Goal: Information Seeking & Learning: Learn about a topic

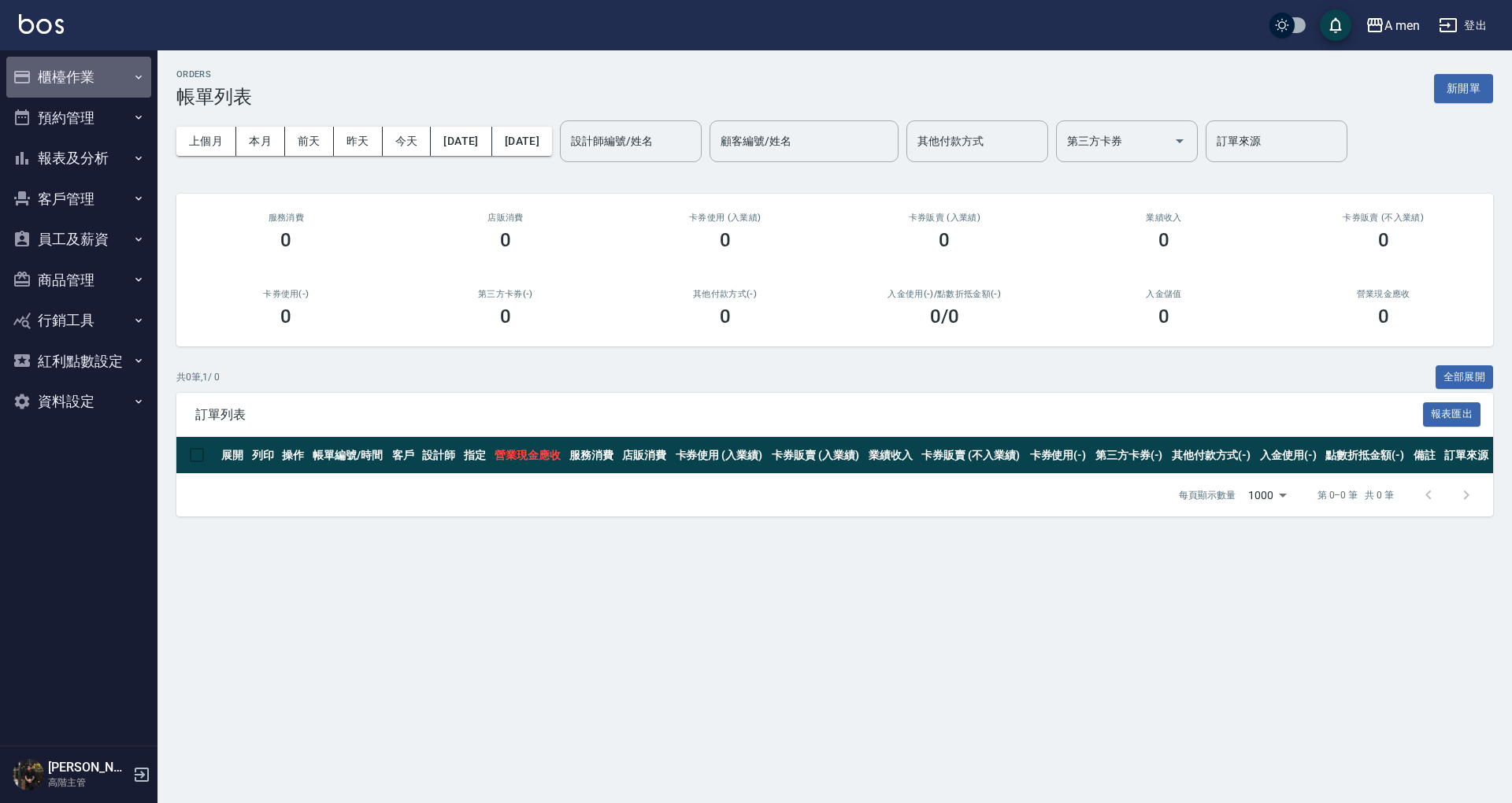
click at [111, 89] on button "櫃檯作業" at bounding box center [78, 77] width 145 height 41
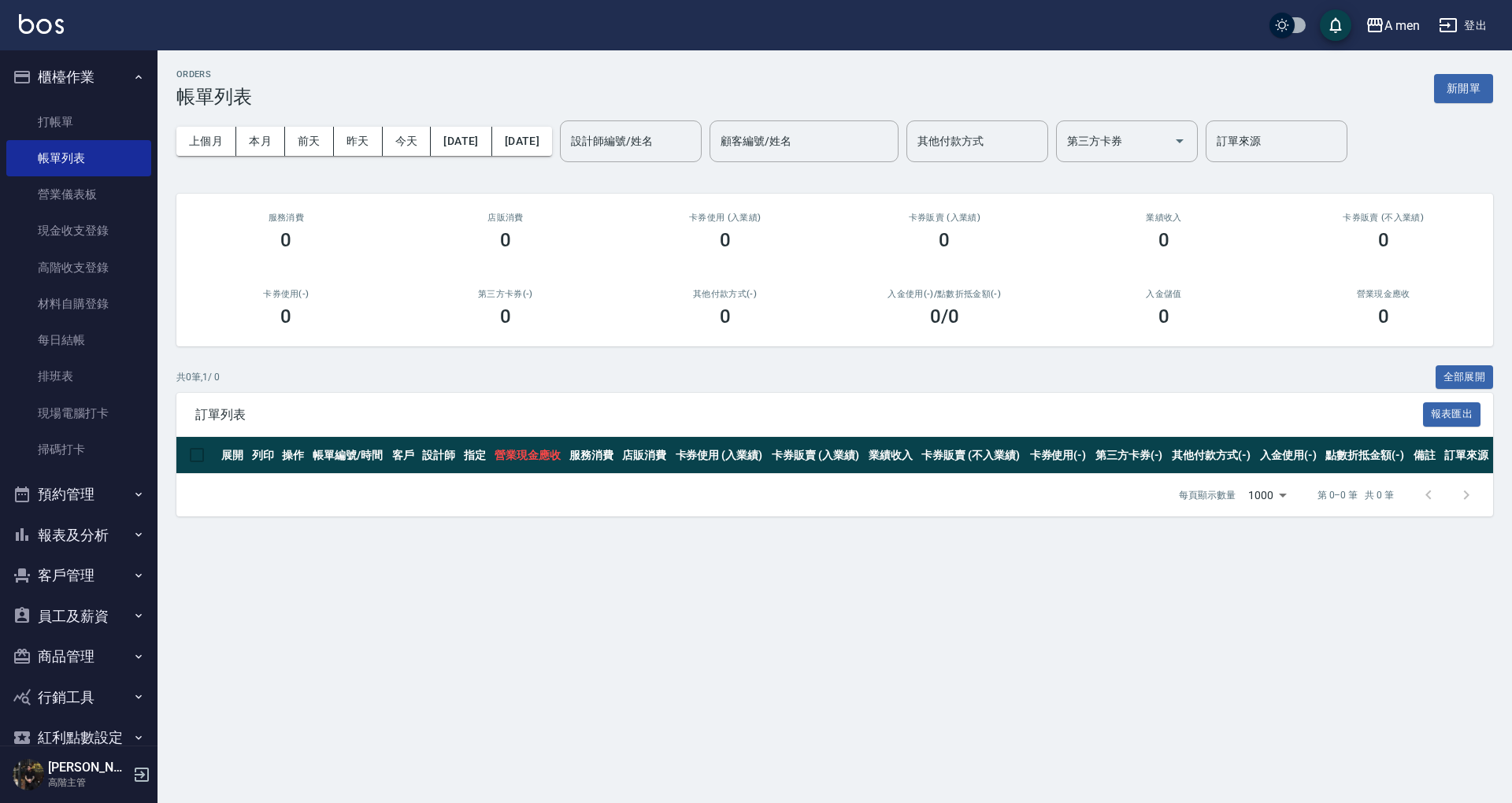
click at [111, 498] on button "預約管理" at bounding box center [78, 495] width 145 height 41
click at [108, 559] on link "單日預約紀錄" at bounding box center [78, 575] width 145 height 36
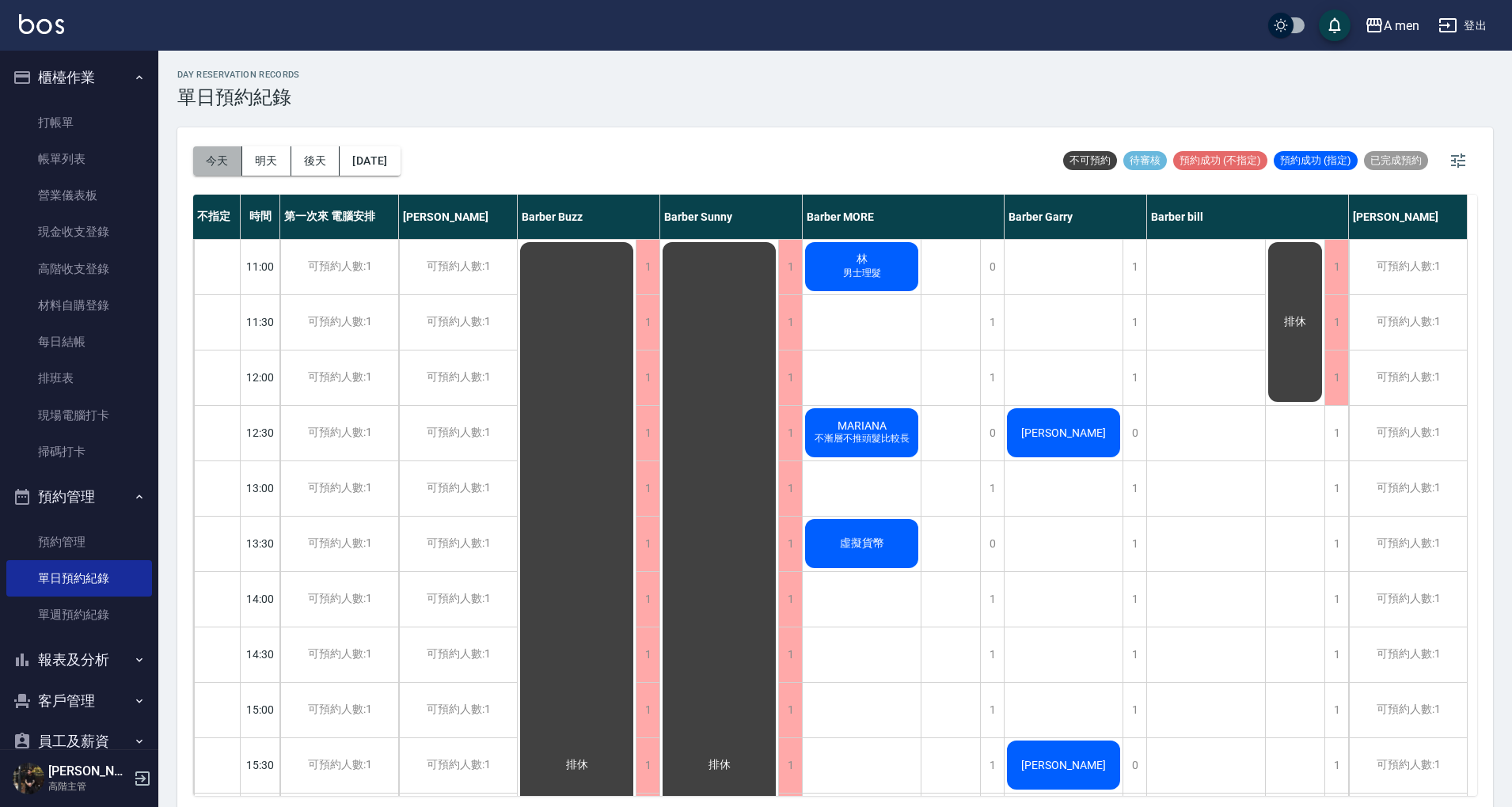
click at [215, 158] on button "今天" at bounding box center [217, 161] width 49 height 29
click at [1053, 440] on div "[PERSON_NAME]" at bounding box center [1064, 432] width 118 height 54
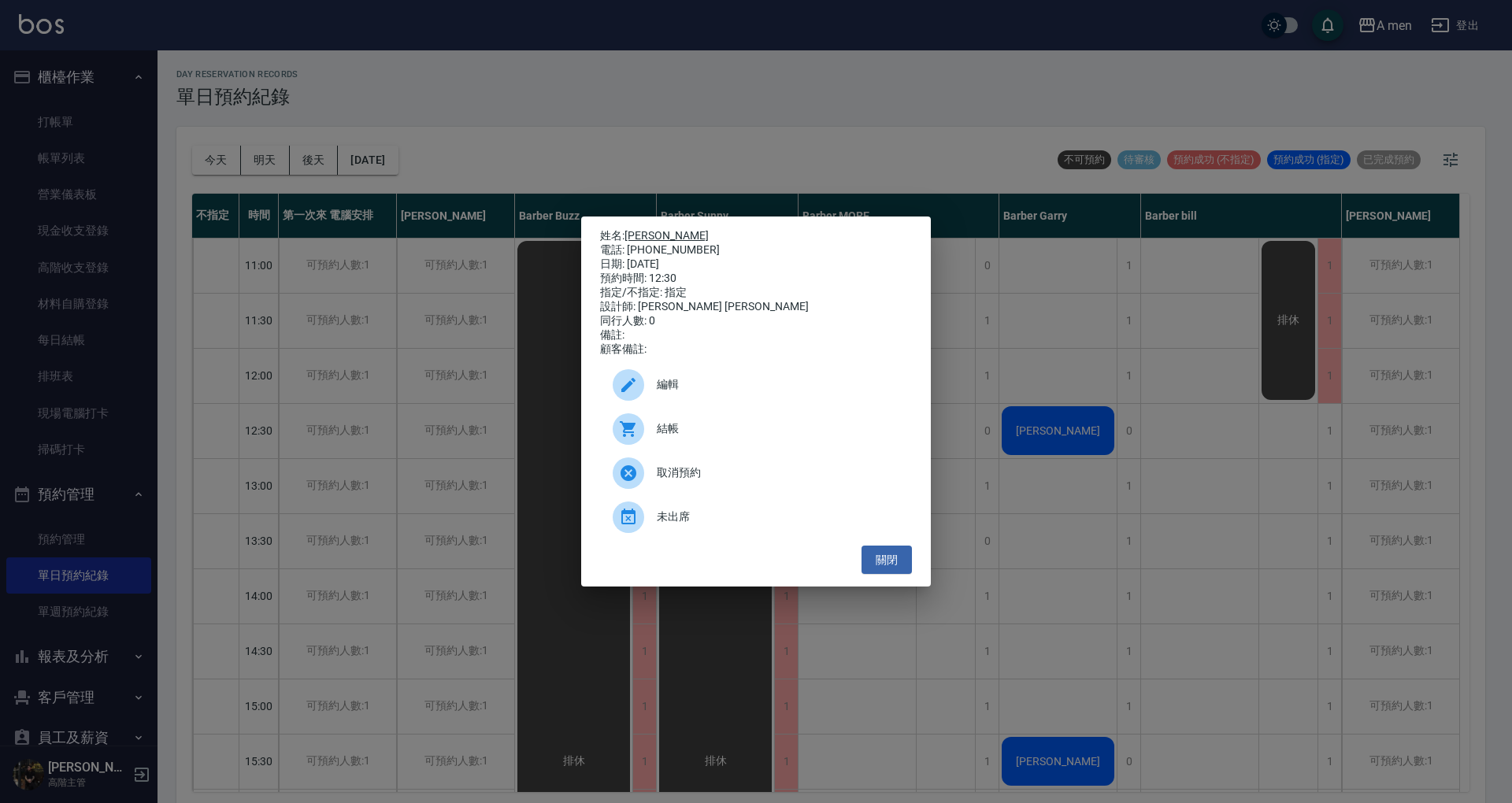
click at [642, 229] on link "[PERSON_NAME]" at bounding box center [666, 235] width 84 height 13
click at [890, 572] on button "關閉" at bounding box center [887, 560] width 51 height 29
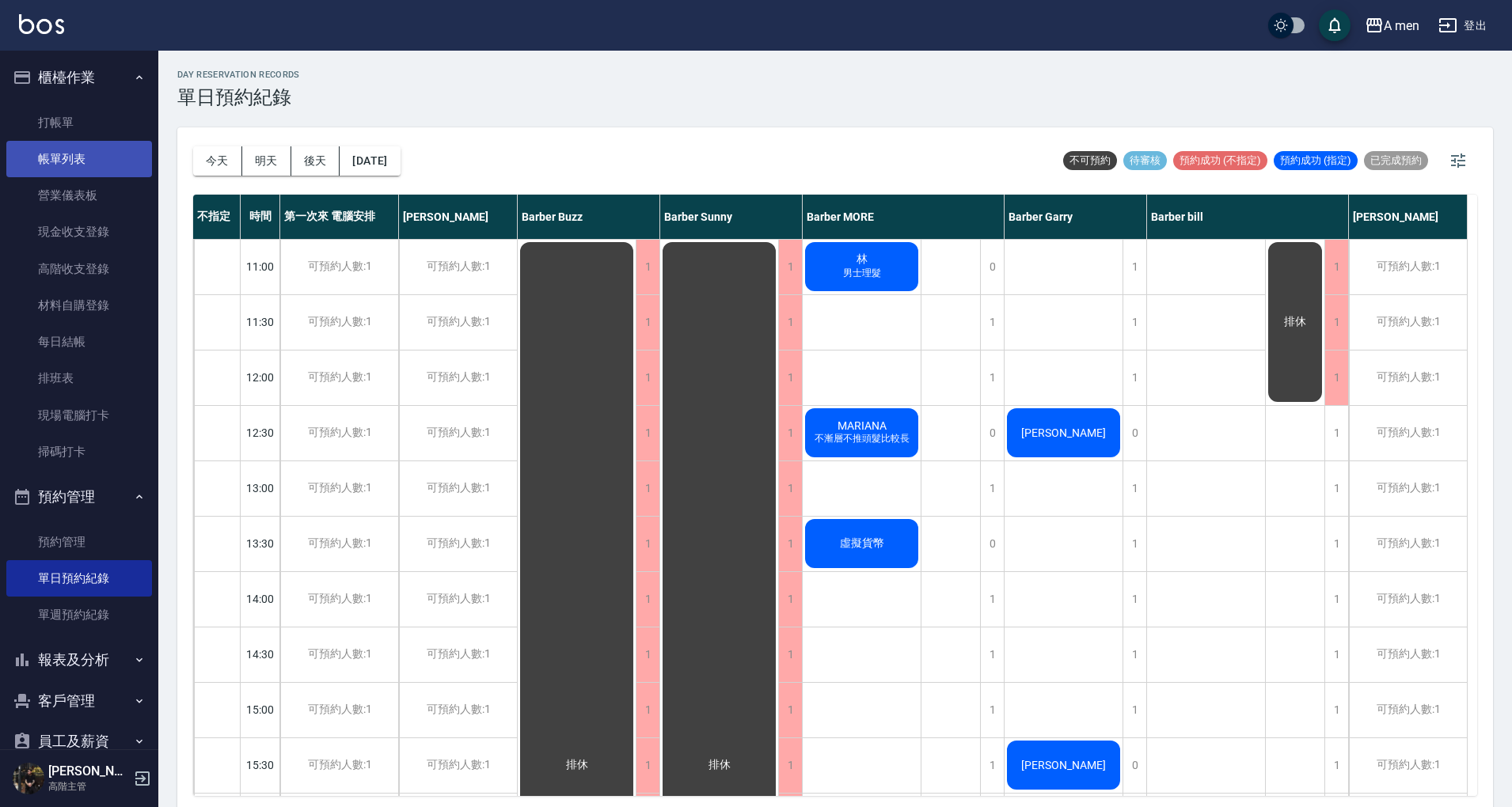
click at [73, 161] on link "帳單列表" at bounding box center [79, 158] width 145 height 36
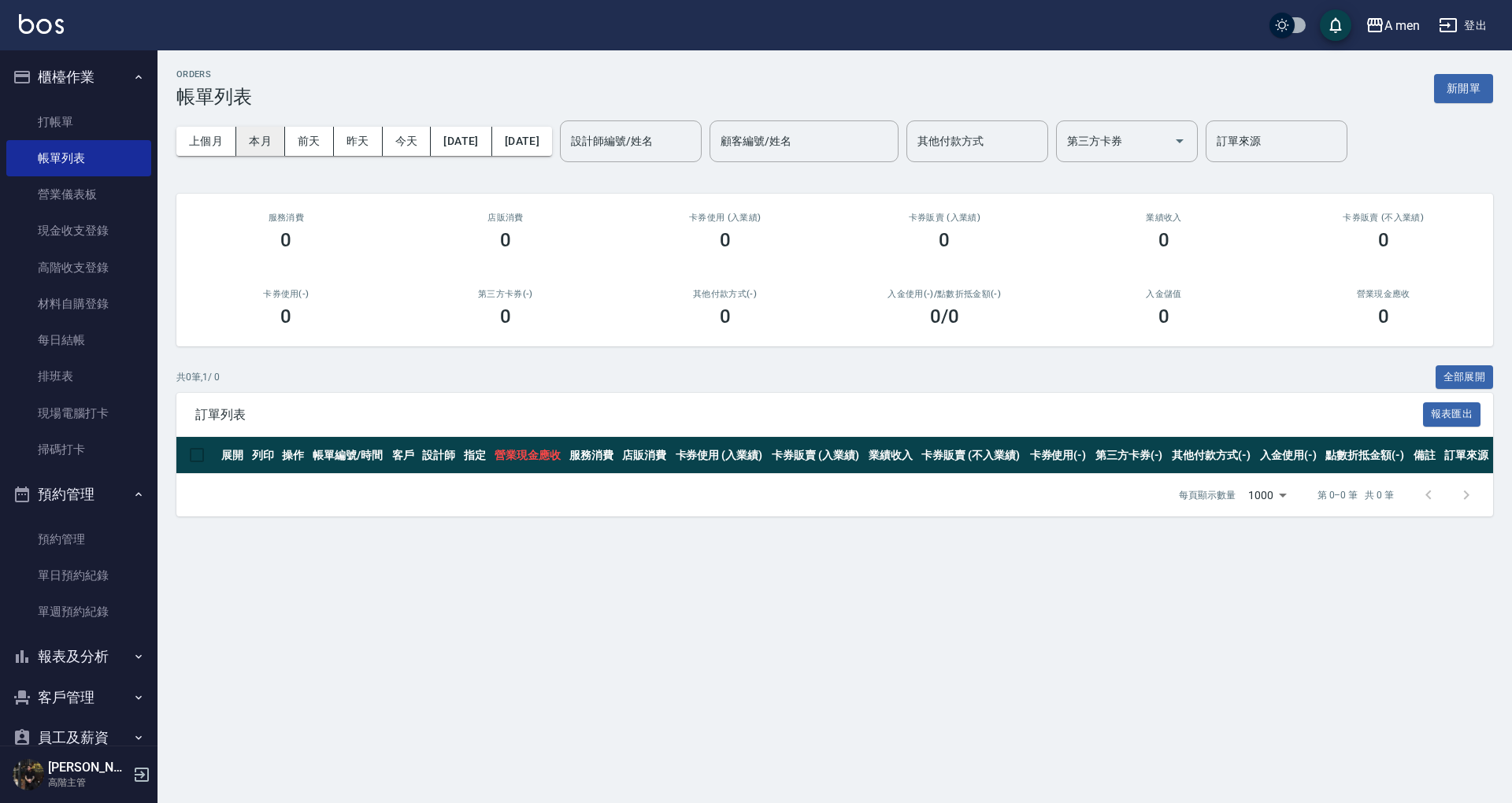
click at [267, 140] on button "本月" at bounding box center [261, 142] width 49 height 29
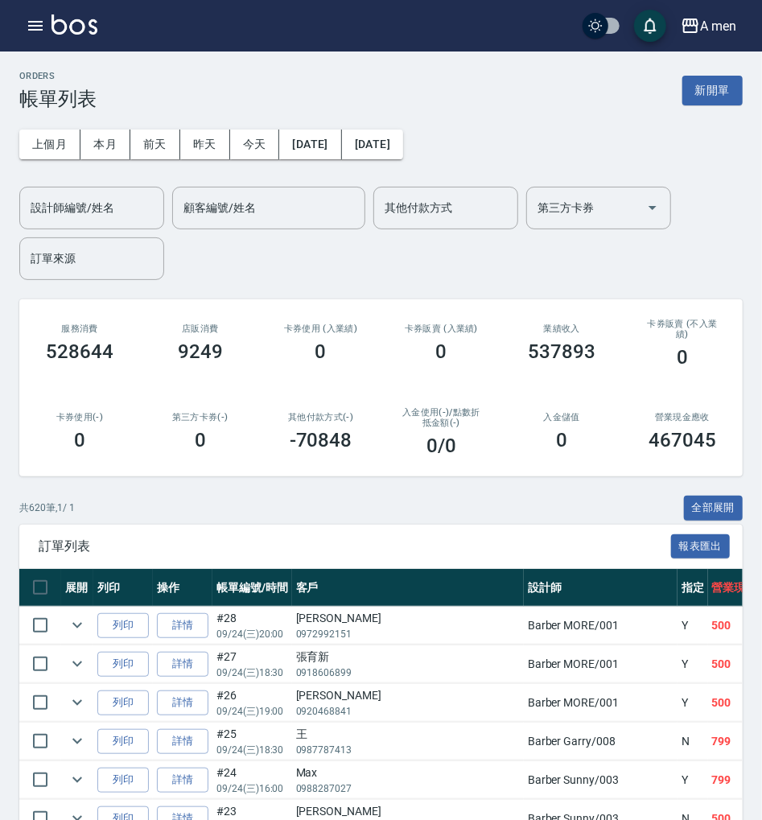
click at [6, 29] on div "A men 登出" at bounding box center [381, 26] width 762 height 52
click at [14, 30] on div "A men 登出" at bounding box center [381, 26] width 762 height 52
click at [25, 32] on button "button" at bounding box center [35, 26] width 32 height 32
click at [43, 30] on icon "button" at bounding box center [35, 25] width 19 height 19
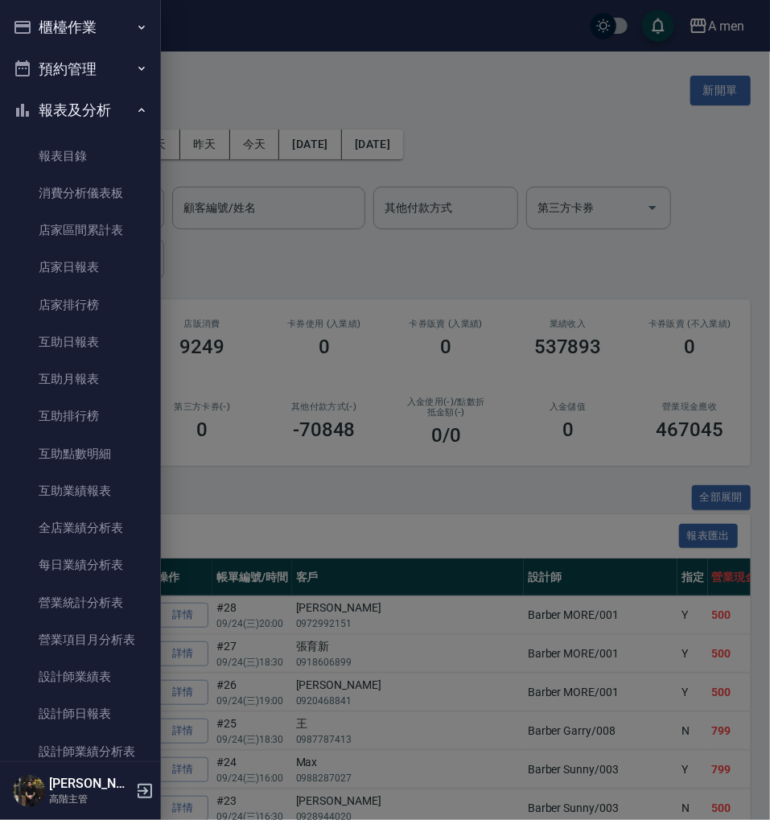
click at [81, 148] on link "報表目錄" at bounding box center [80, 156] width 148 height 37
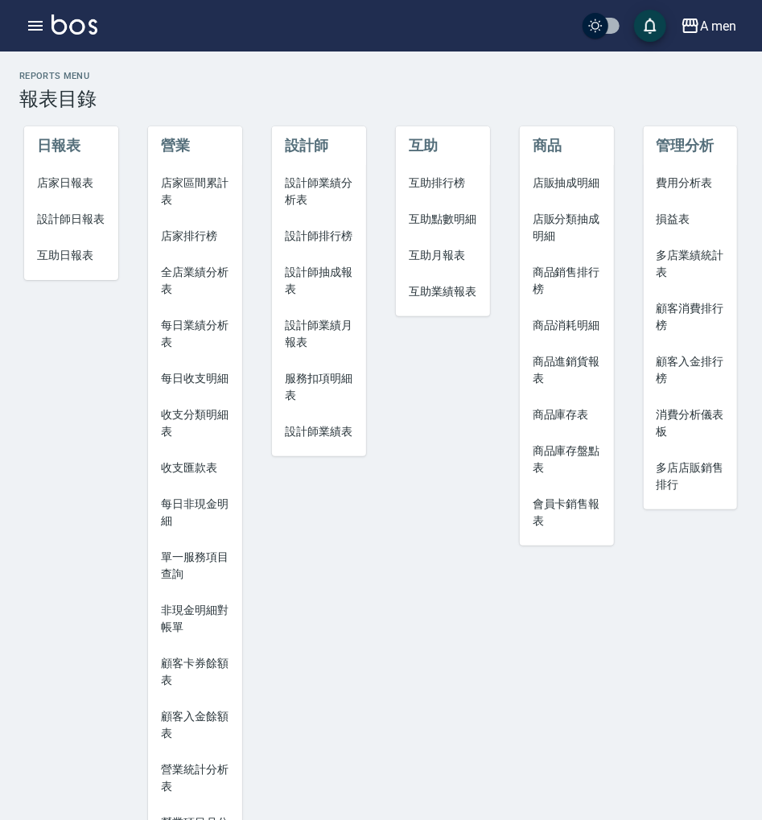
click at [320, 180] on span "設計師業績分析表" at bounding box center [319, 192] width 68 height 34
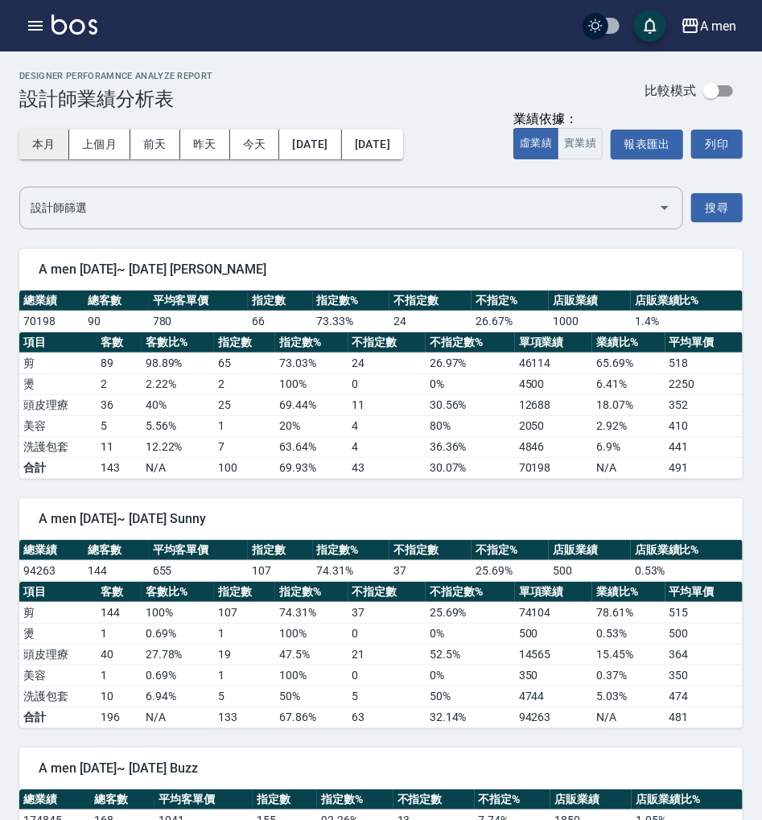
click at [64, 147] on button "本月" at bounding box center [44, 145] width 50 height 30
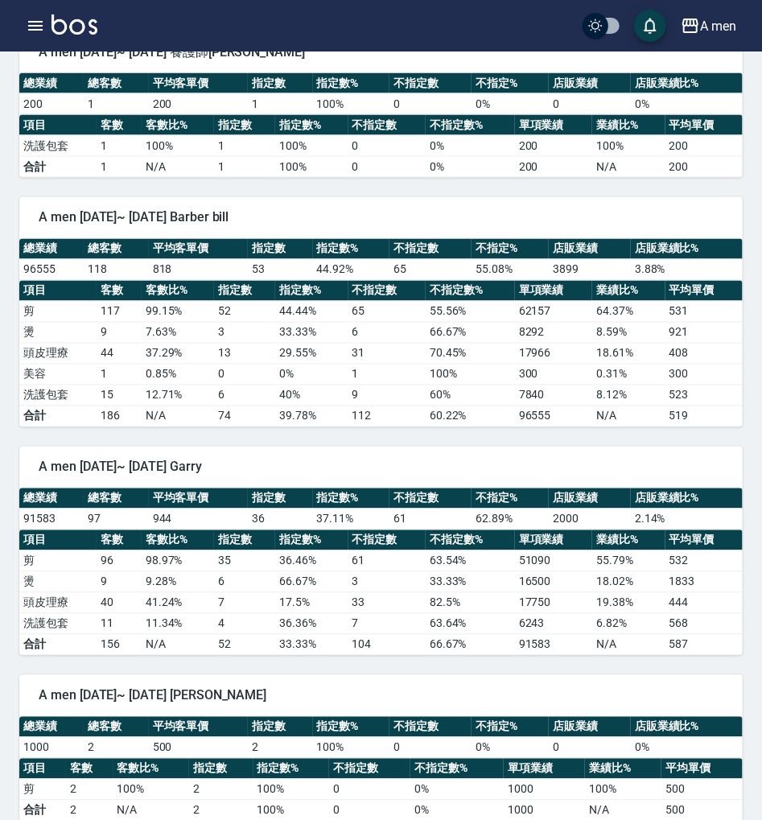
scroll to position [972, 0]
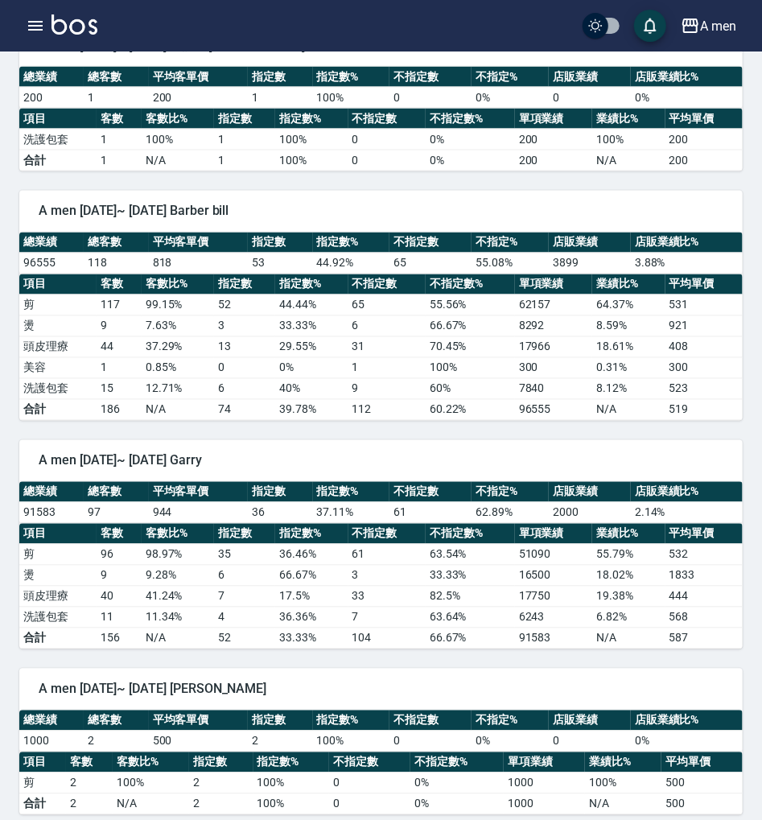
click at [515, 233] on th "不指定%" at bounding box center [510, 243] width 77 height 21
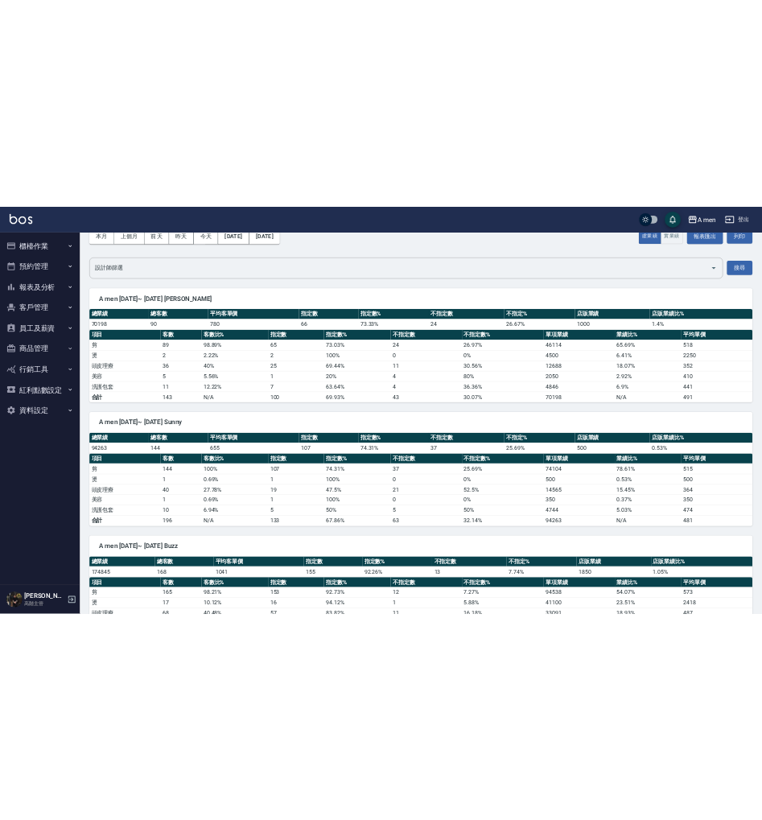
scroll to position [0, 0]
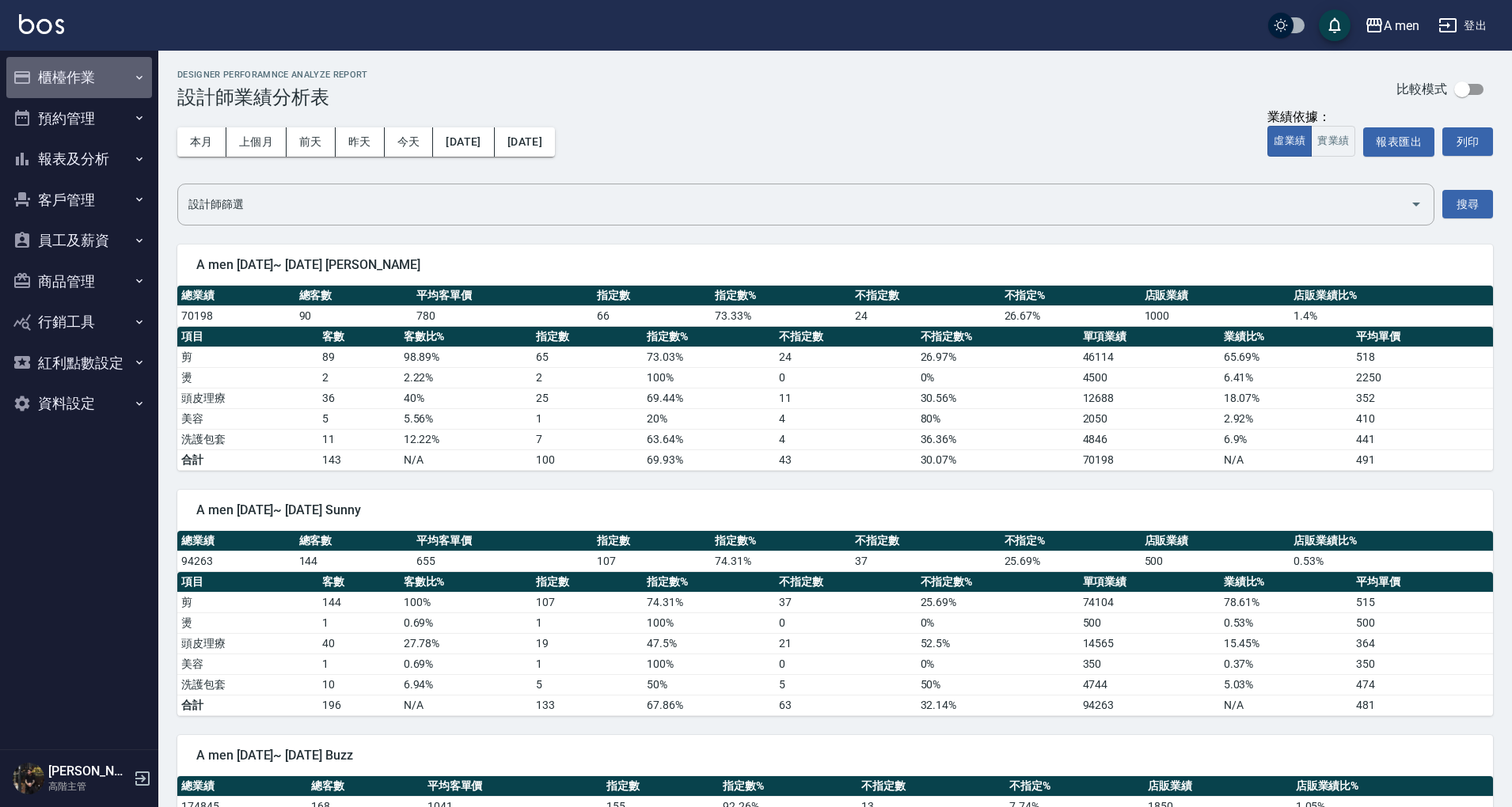
click at [111, 92] on button "櫃檯作業" at bounding box center [79, 78] width 145 height 41
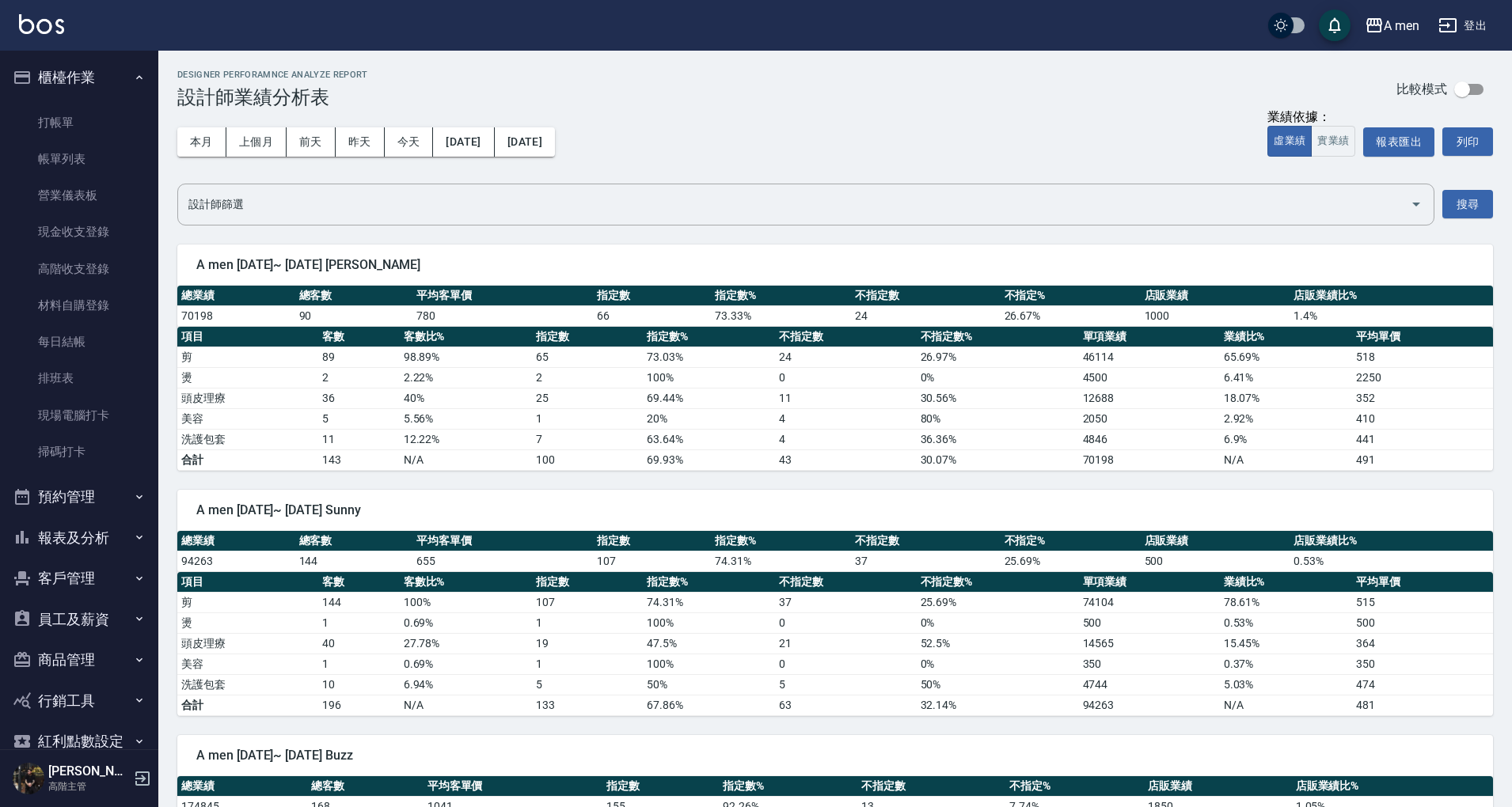
click at [112, 80] on button "櫃檯作業" at bounding box center [79, 78] width 145 height 41
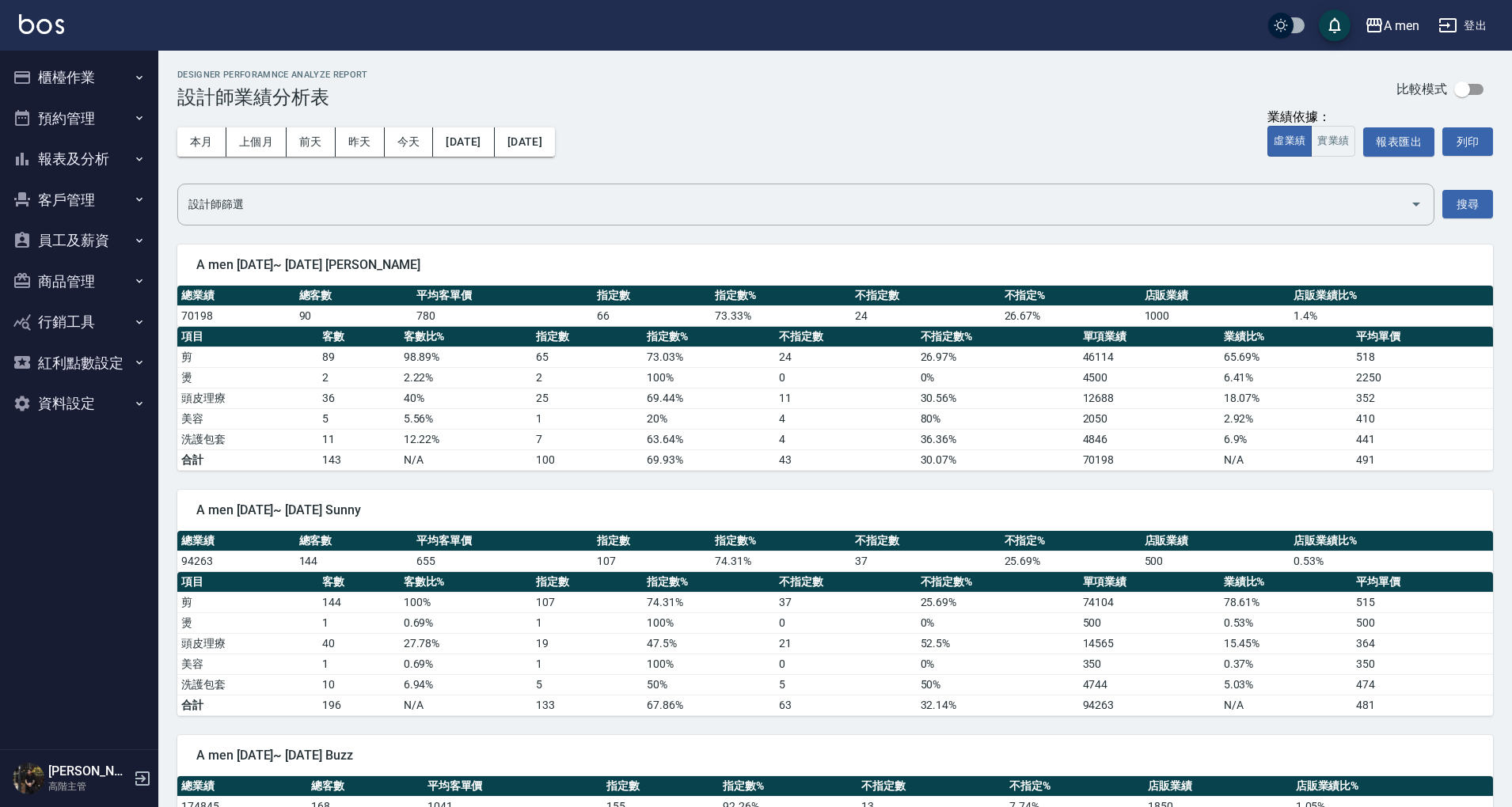
drag, startPoint x: 99, startPoint y: 145, endPoint x: 94, endPoint y: 155, distance: 11.2
click at [101, 147] on button "報表及分析" at bounding box center [79, 159] width 145 height 41
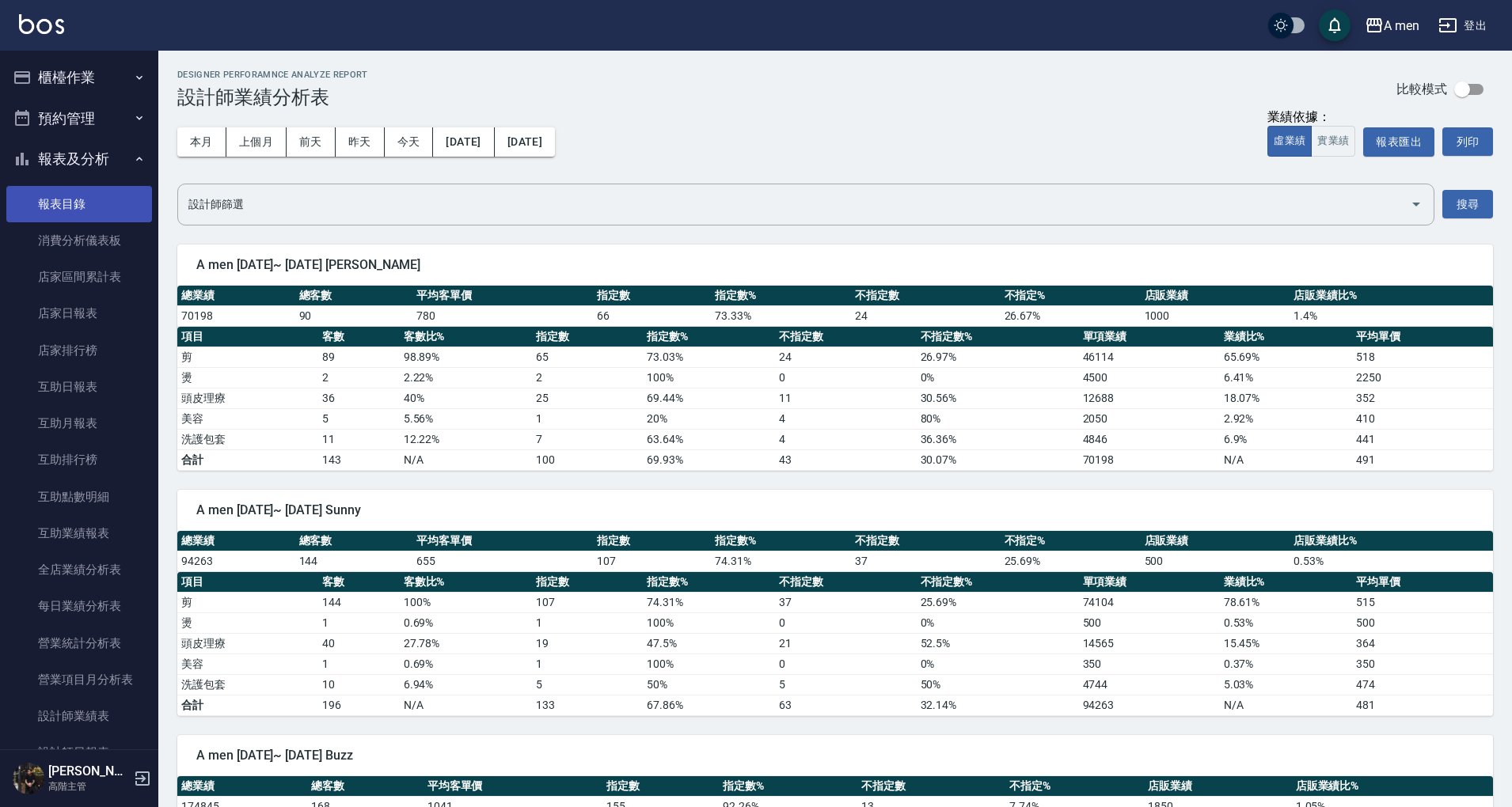
click at [95, 200] on link "報表目錄" at bounding box center [79, 203] width 145 height 36
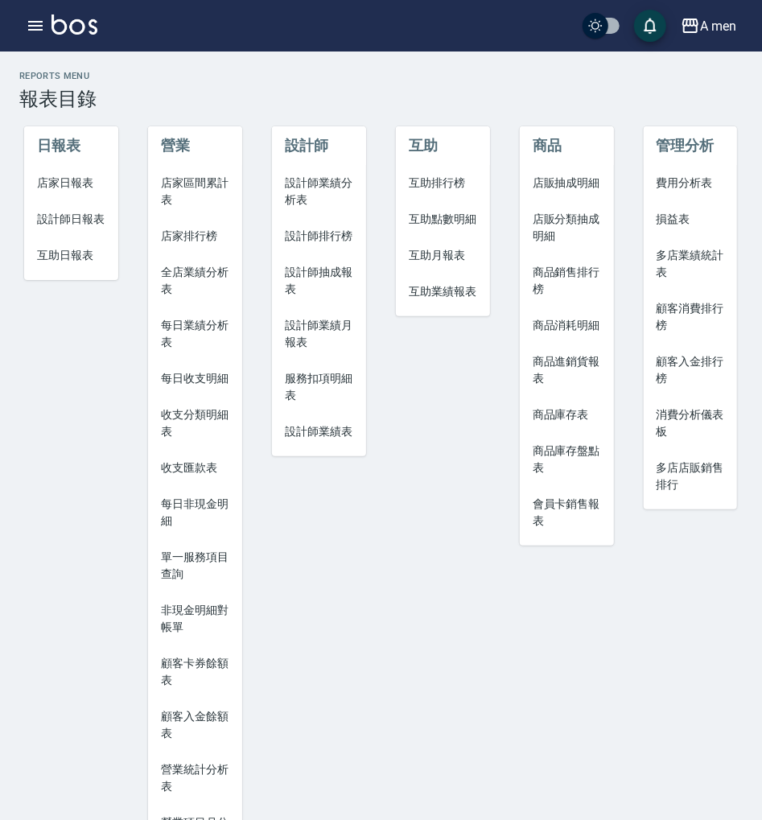
click at [340, 196] on span "設計師業績分析表" at bounding box center [319, 192] width 68 height 34
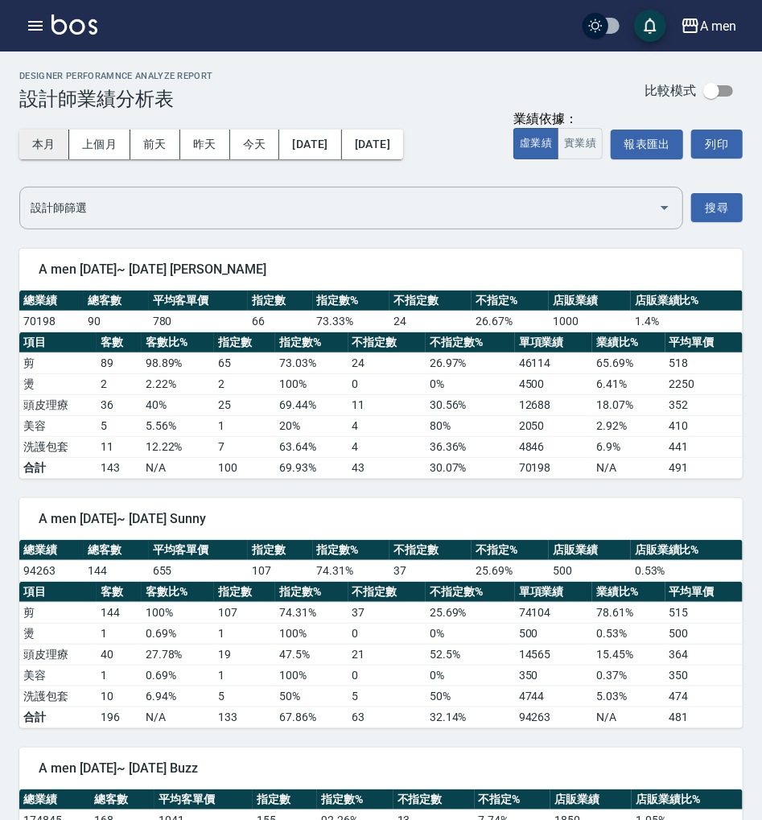
click at [53, 139] on button "本月" at bounding box center [44, 145] width 50 height 30
drag, startPoint x: 101, startPoint y: 153, endPoint x: 114, endPoint y: 153, distance: 12.9
click at [100, 153] on button "上個月" at bounding box center [99, 145] width 61 height 30
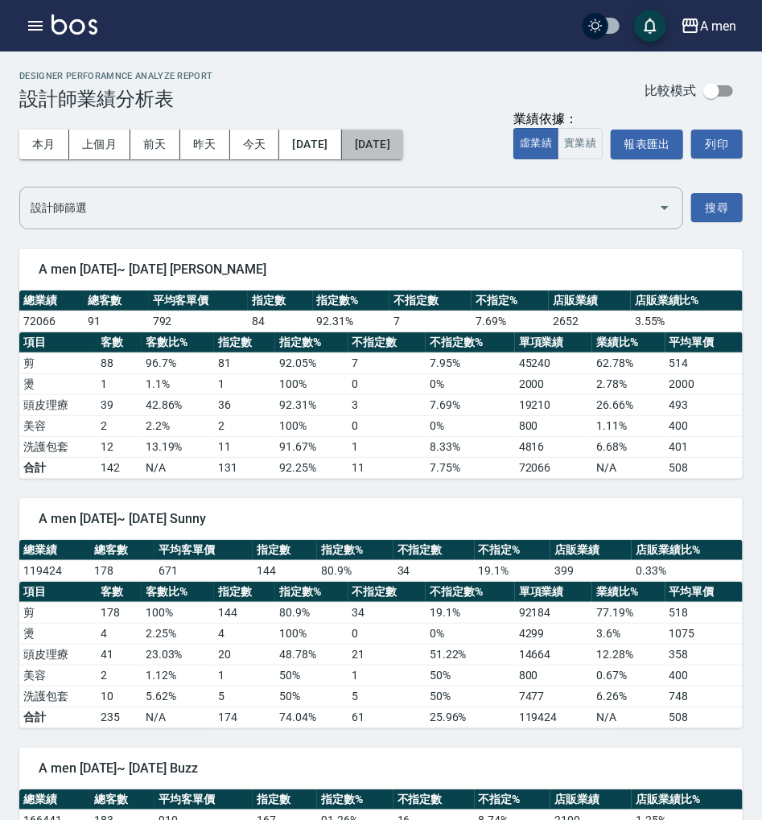
click at [380, 149] on button "[DATE]" at bounding box center [372, 145] width 61 height 30
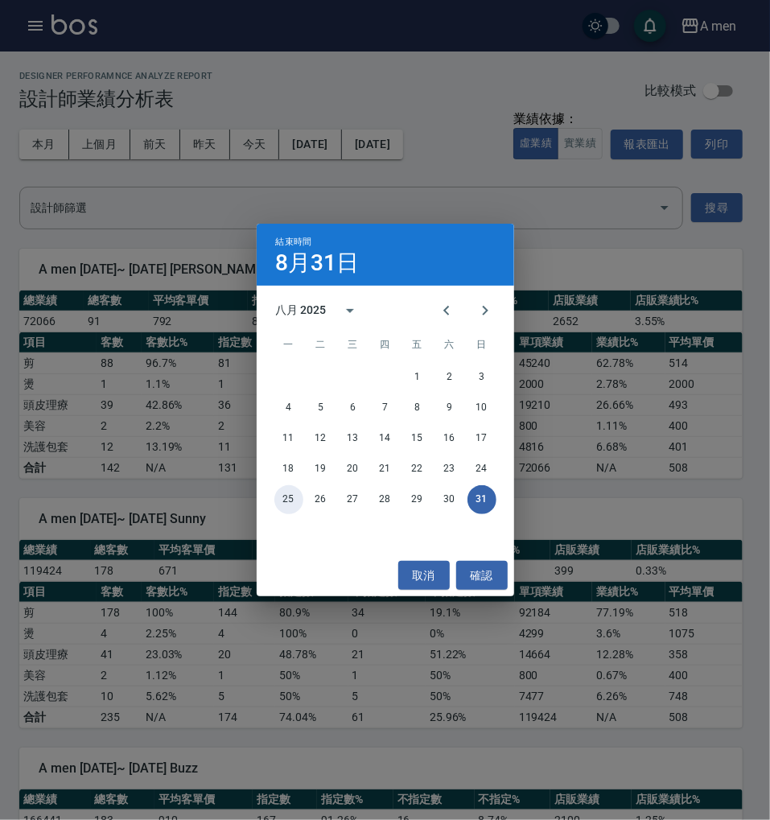
click at [297, 497] on button "25" at bounding box center [289, 499] width 29 height 29
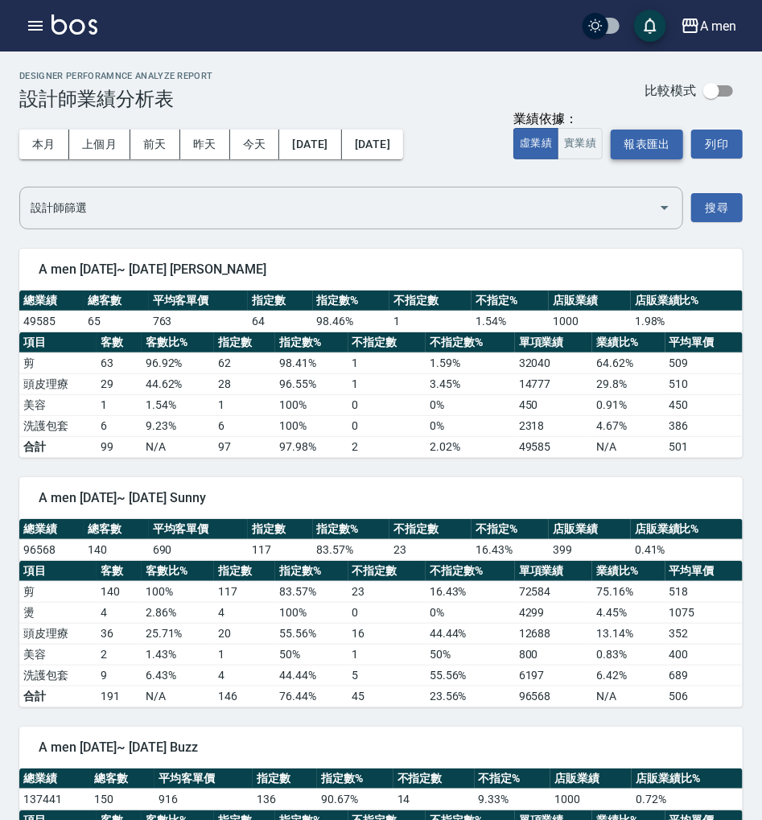
click at [650, 144] on button "報表匯出" at bounding box center [647, 145] width 72 height 30
click at [305, 89] on div "Designer Perforamnce Analyze Report 設計師業績分析表 比較模式" at bounding box center [381, 90] width 724 height 39
click at [116, 141] on button "上個月" at bounding box center [99, 145] width 61 height 30
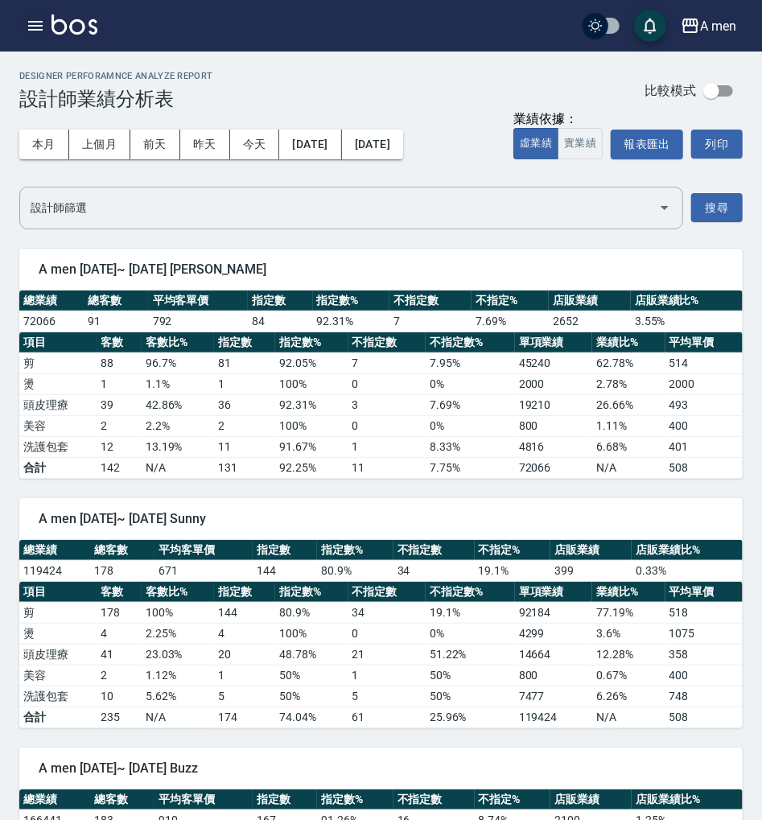
click at [31, 24] on icon "button" at bounding box center [35, 25] width 19 height 19
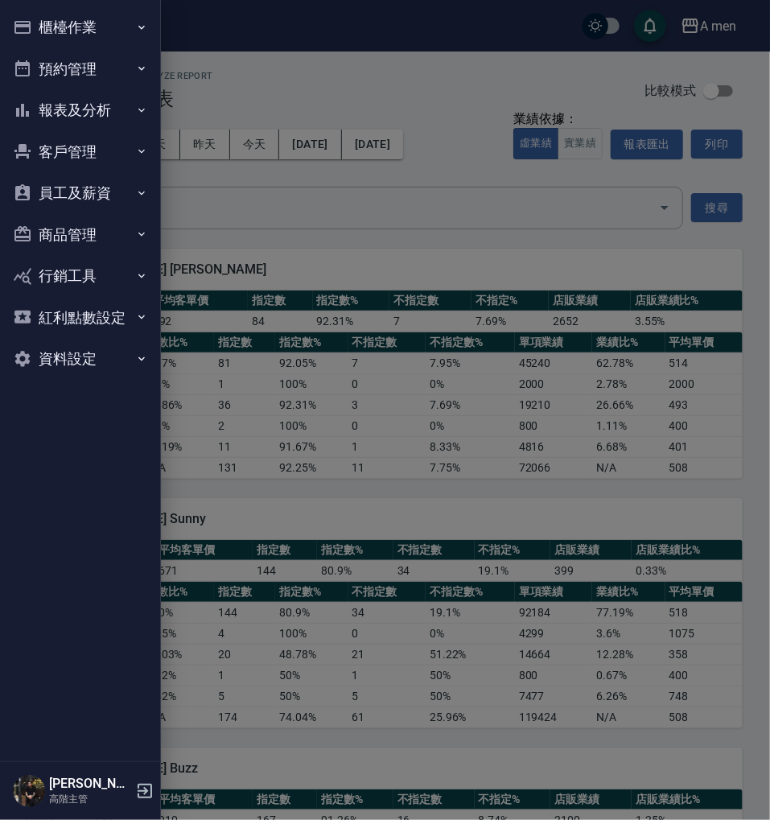
click at [109, 27] on button "櫃檯作業" at bounding box center [80, 27] width 148 height 42
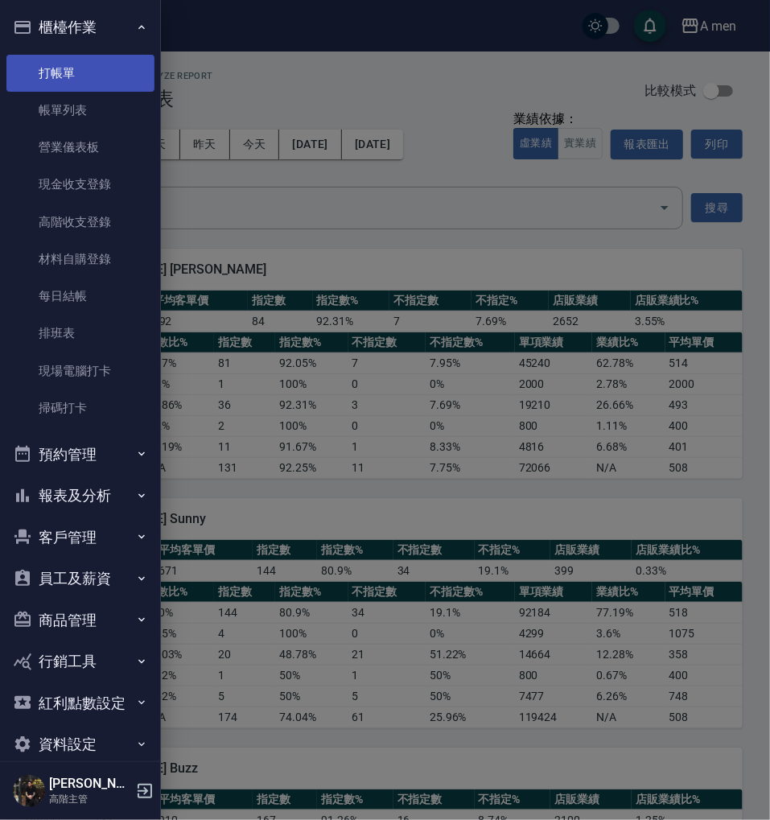
click at [111, 77] on link "打帳單" at bounding box center [80, 73] width 148 height 37
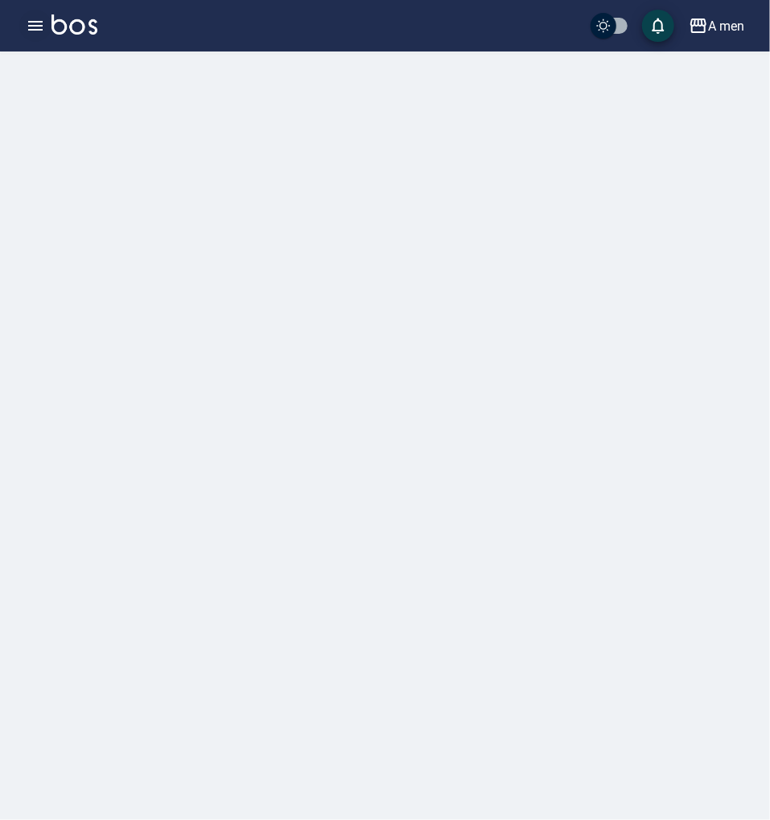
click at [27, 32] on icon "button" at bounding box center [35, 25] width 19 height 19
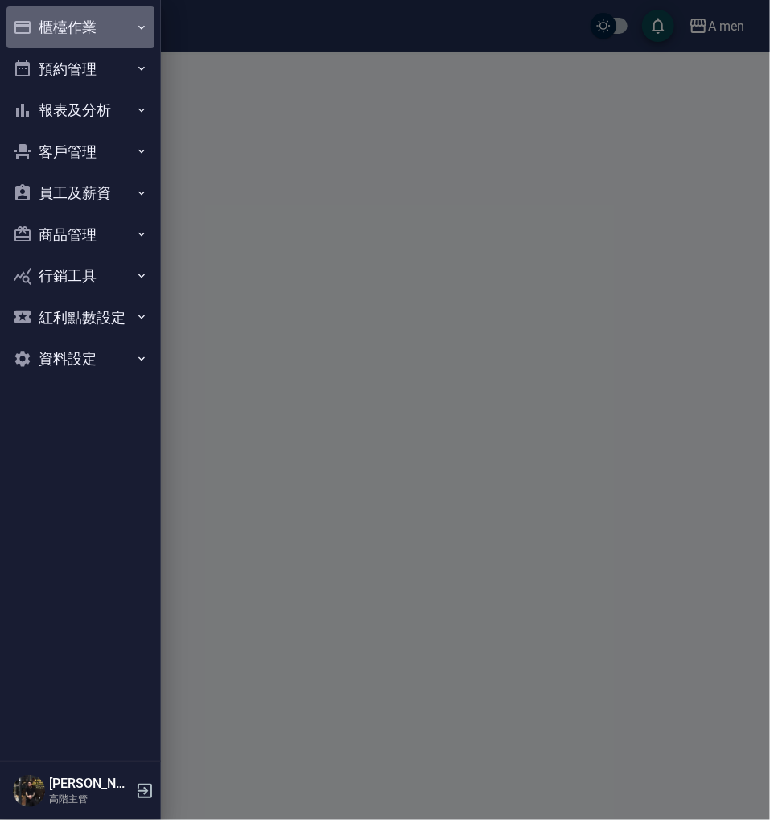
click at [101, 29] on button "櫃檯作業" at bounding box center [80, 27] width 148 height 42
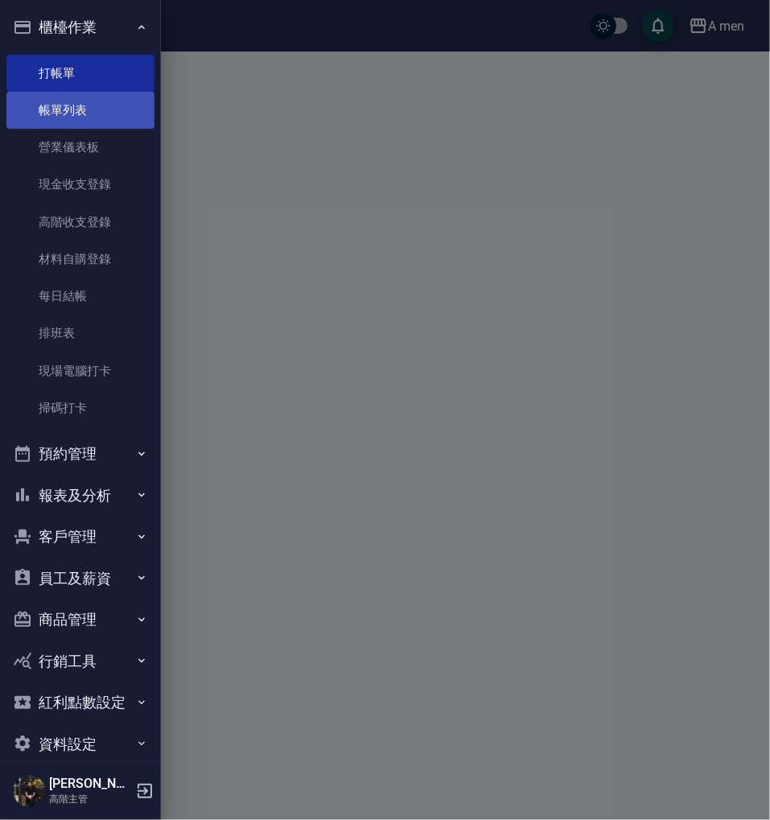
click at [109, 119] on link "帳單列表" at bounding box center [80, 110] width 148 height 37
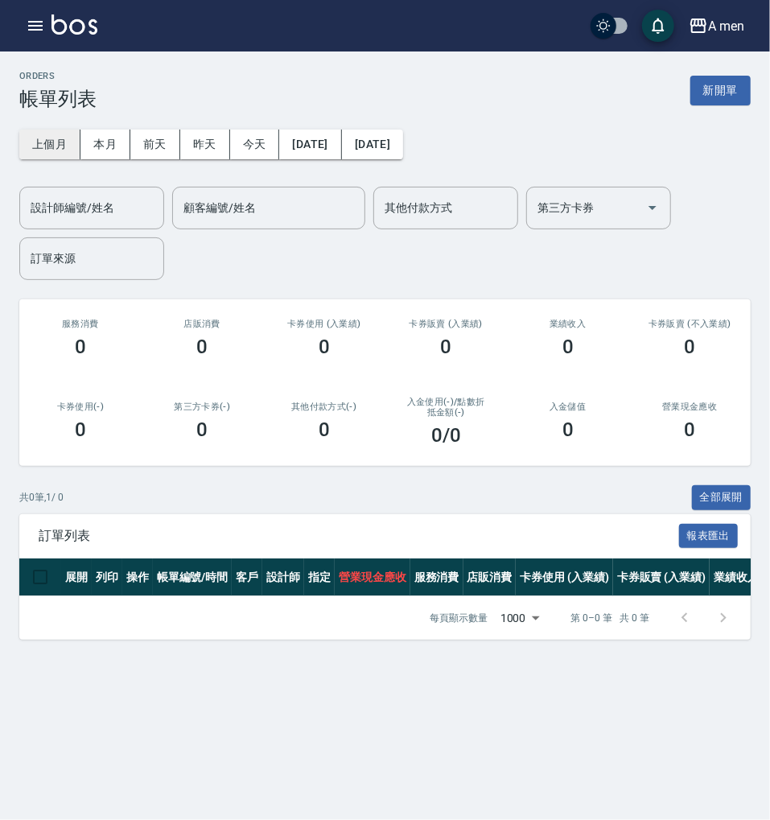
click at [60, 145] on button "上個月" at bounding box center [49, 145] width 61 height 30
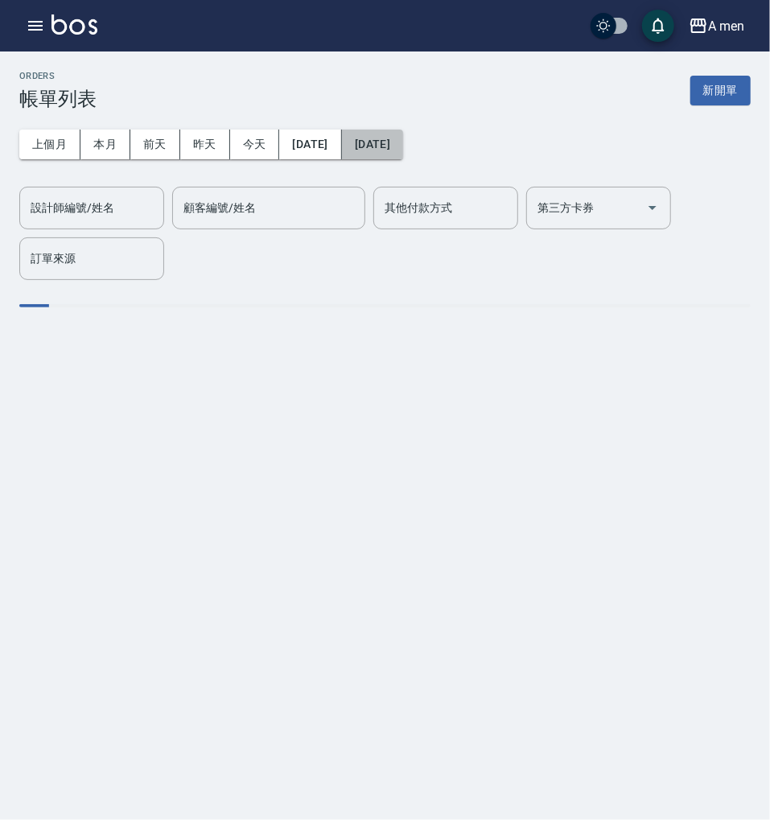
click at [403, 140] on button "[DATE]" at bounding box center [372, 145] width 61 height 30
click at [512, 133] on div "上個月 本月 [DATE] [DATE] [DATE] [DATE] [DATE] 設計師編號/姓名 設計師編號/姓名 顧客編號/姓名 顧客編號/姓名 其他付…" at bounding box center [385, 195] width 732 height 170
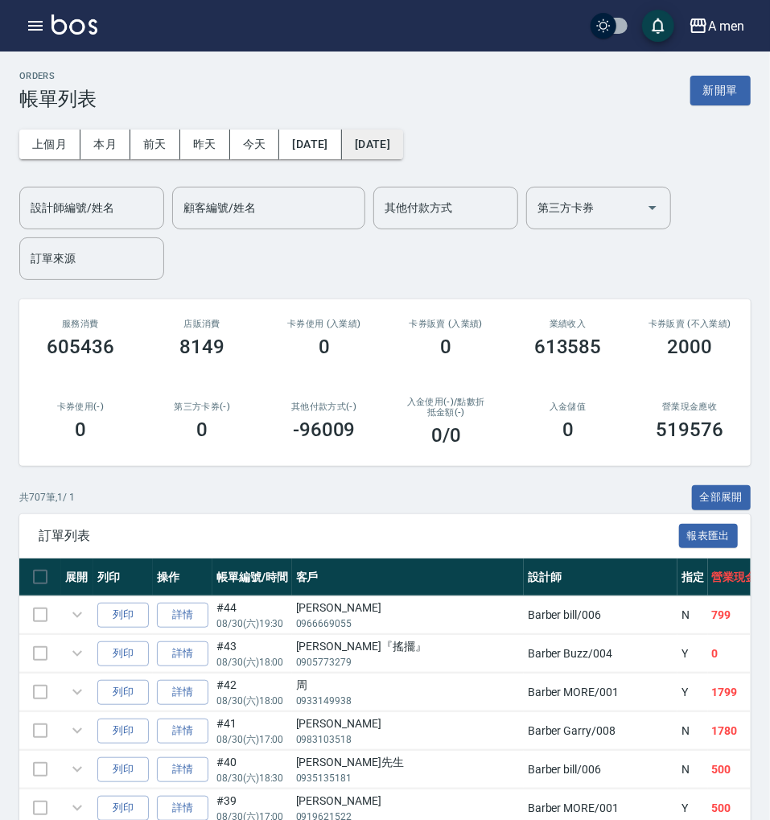
click at [403, 142] on button "[DATE]" at bounding box center [372, 145] width 61 height 30
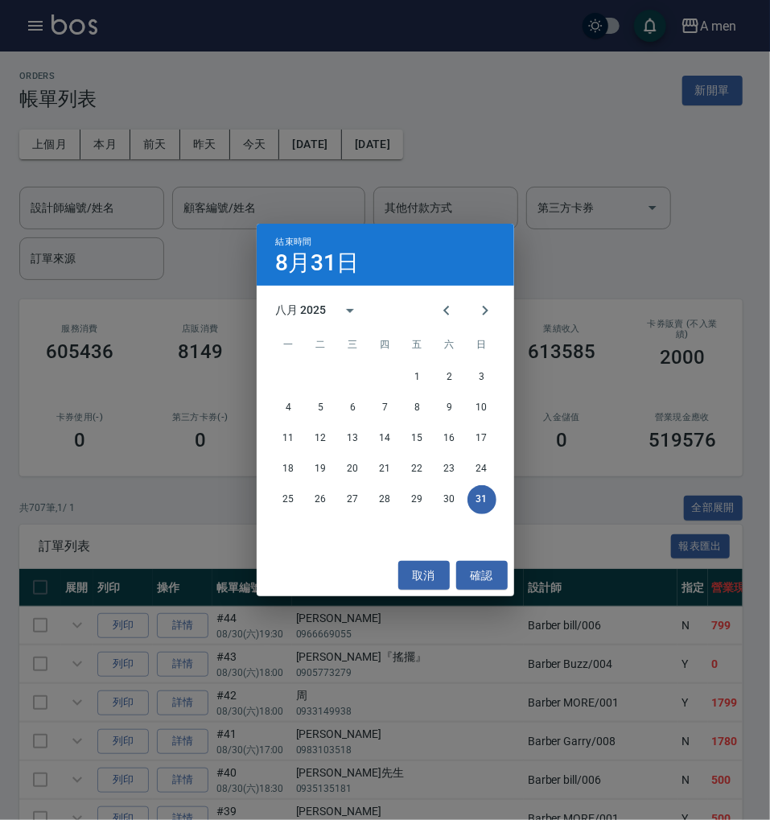
click at [291, 502] on div "共 707 筆, 1 / 1 全部展開" at bounding box center [381, 508] width 724 height 25
click at [524, 576] on th "設計師" at bounding box center [601, 588] width 154 height 38
click at [524, 578] on th "設計師" at bounding box center [601, 588] width 154 height 38
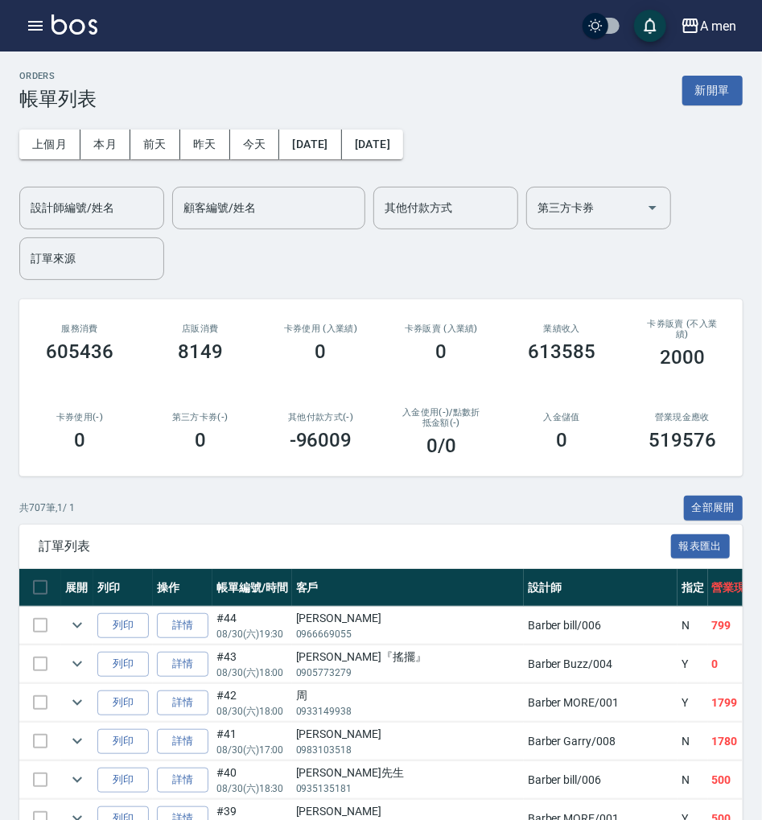
click at [419, 159] on div "上個月 本月 [DATE] [DATE] [DATE] [DATE] [DATE] 設計師編號/姓名 設計師編號/姓名 顧客編號/姓名 顧客編號/姓名 其他付…" at bounding box center [381, 195] width 724 height 170
click at [403, 145] on button "[DATE]" at bounding box center [372, 145] width 61 height 30
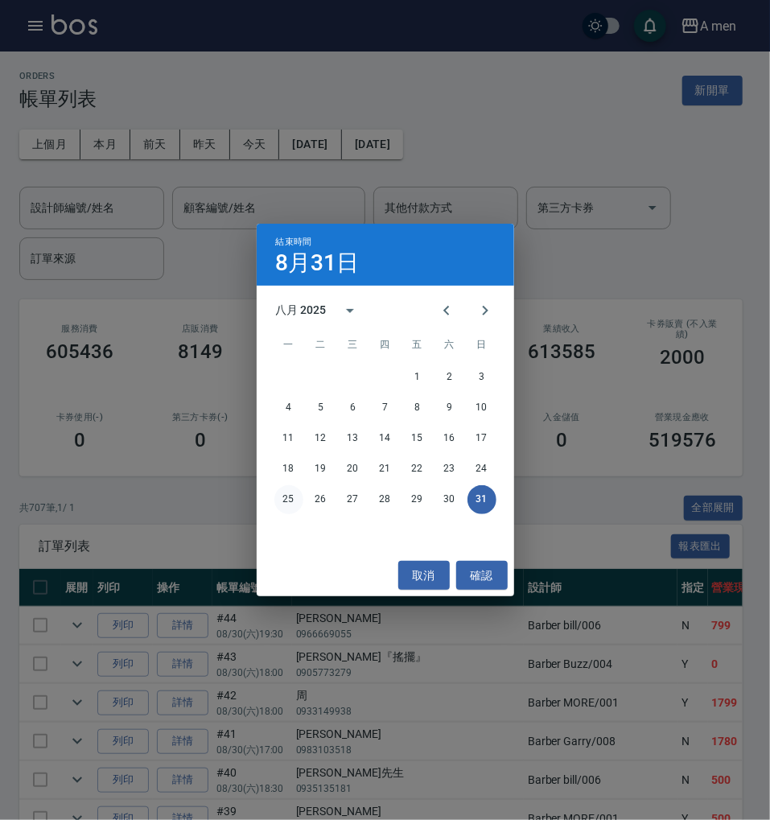
click at [288, 499] on button "25" at bounding box center [289, 499] width 29 height 29
click at [424, 580] on button "取消" at bounding box center [424, 576] width 52 height 30
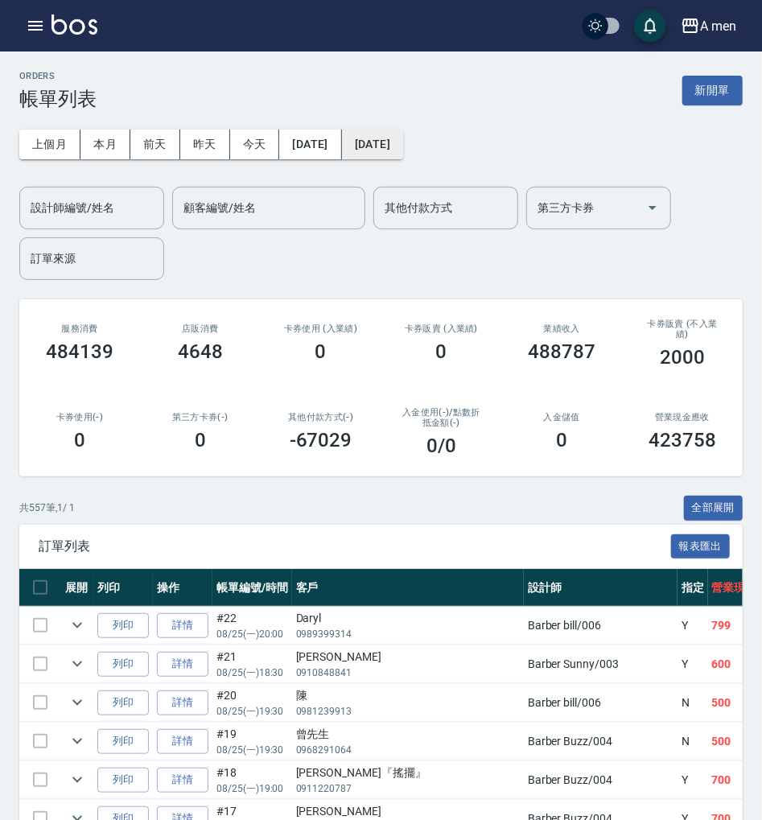
click at [403, 151] on button "[DATE]" at bounding box center [372, 145] width 61 height 30
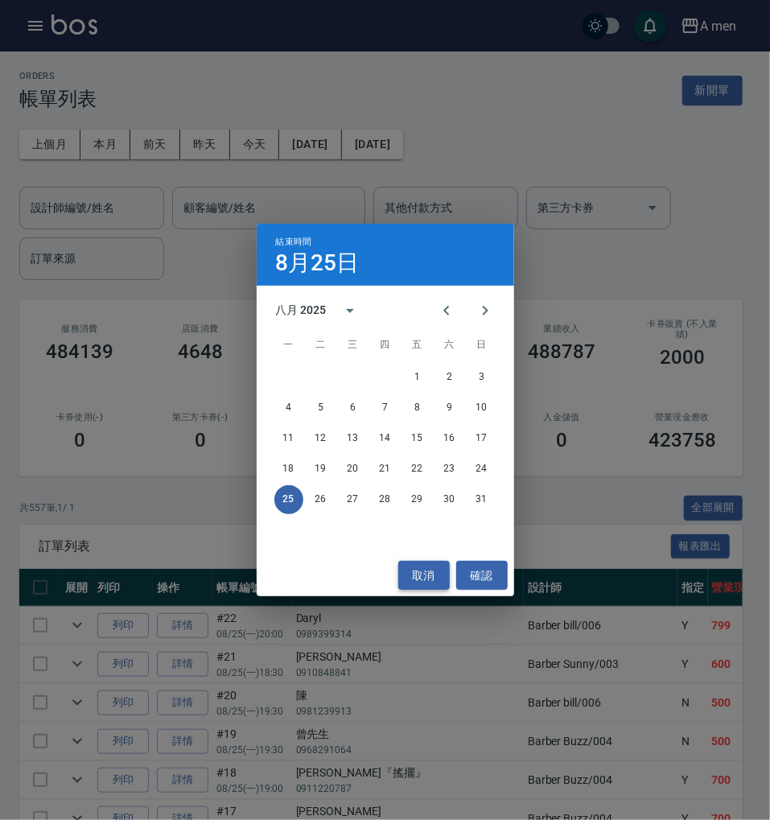
click at [419, 579] on button "取消" at bounding box center [424, 576] width 52 height 30
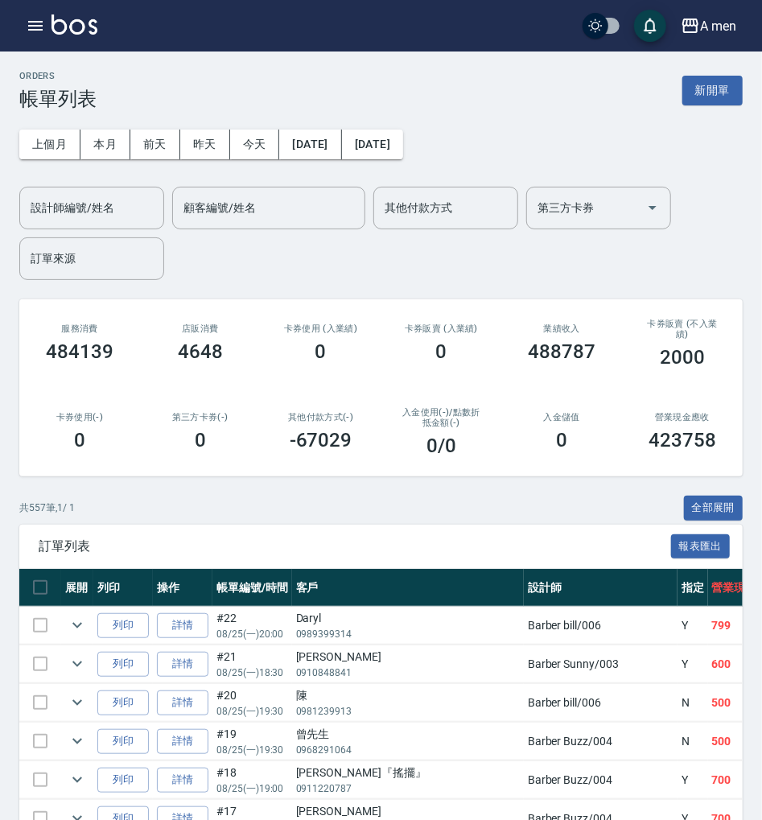
click at [432, 502] on div "共 557 筆, 1 / 1 全部展開" at bounding box center [381, 508] width 724 height 25
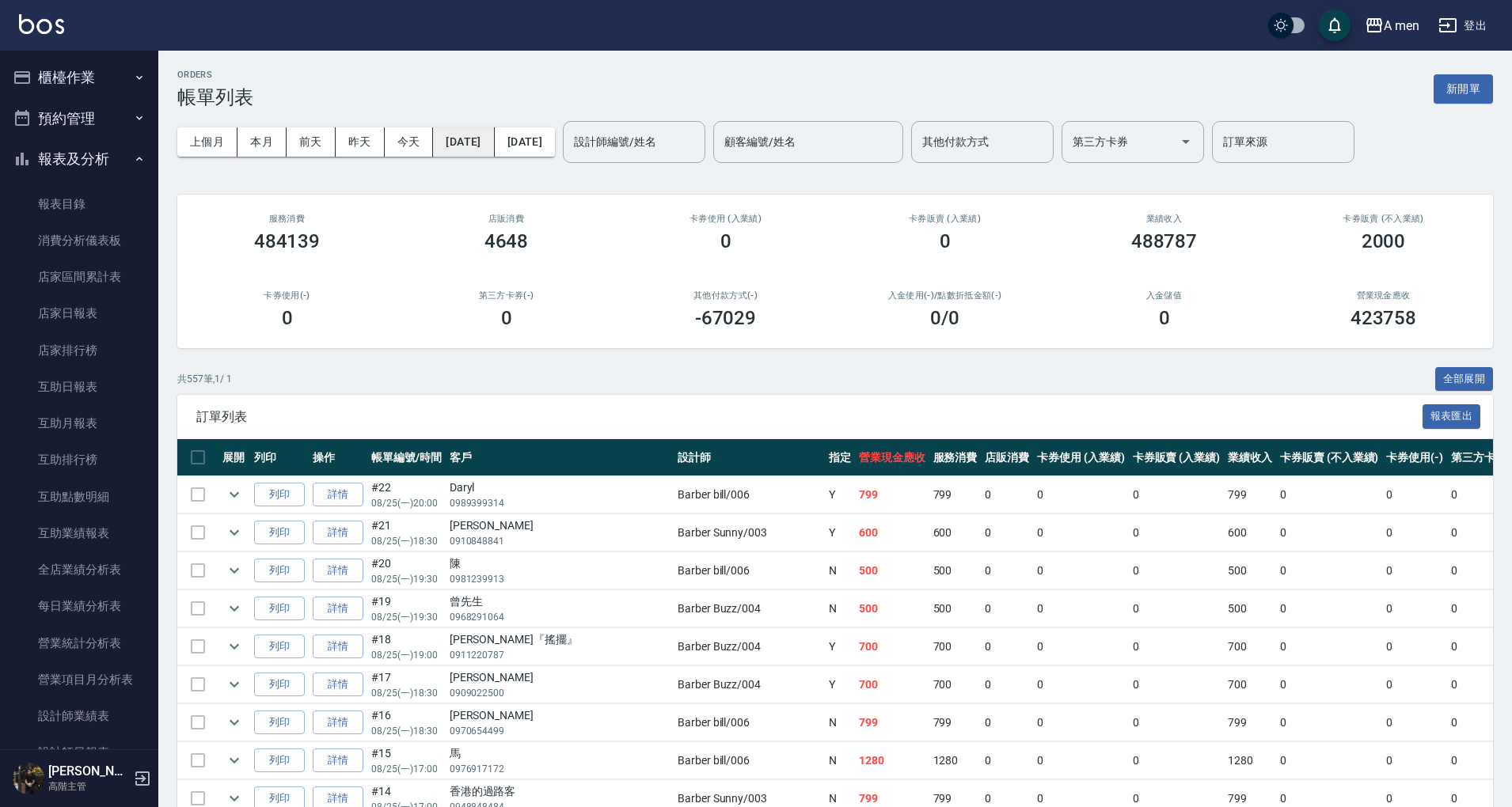
click at [494, 140] on button "[DATE]" at bounding box center [463, 143] width 61 height 29
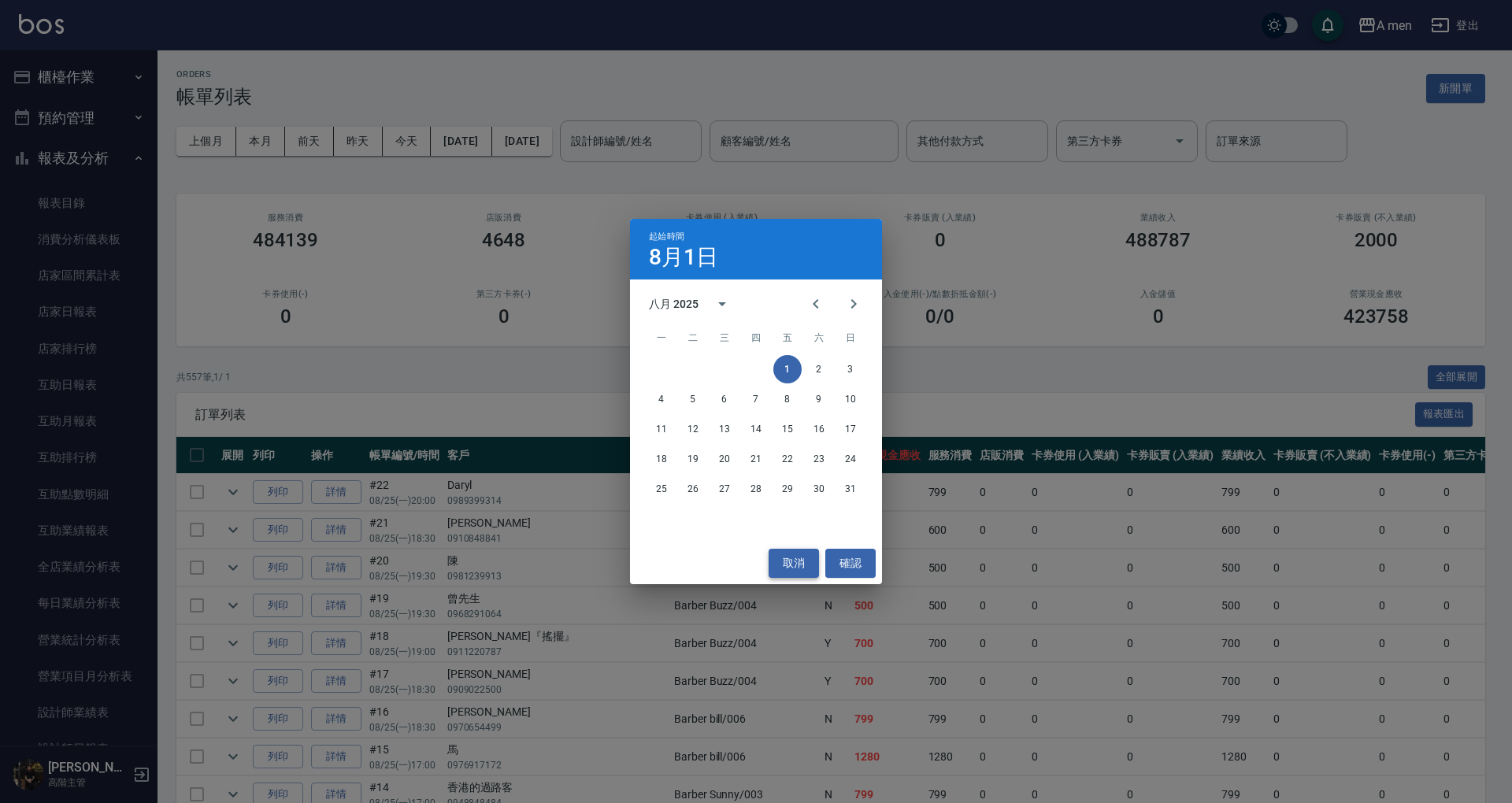
click at [753, 565] on button "取消" at bounding box center [794, 563] width 51 height 29
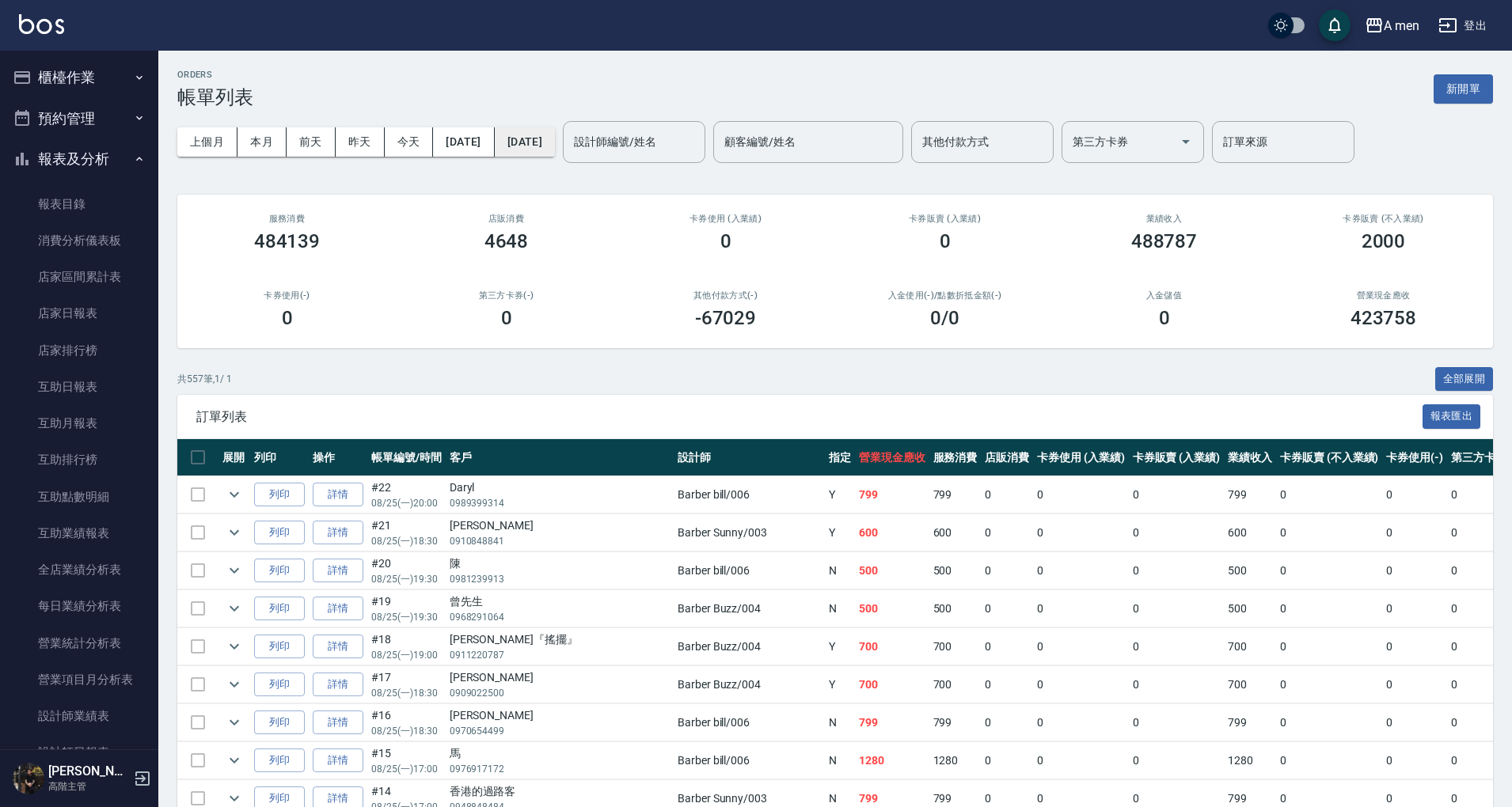
click at [554, 139] on button "[DATE]" at bounding box center [524, 143] width 60 height 29
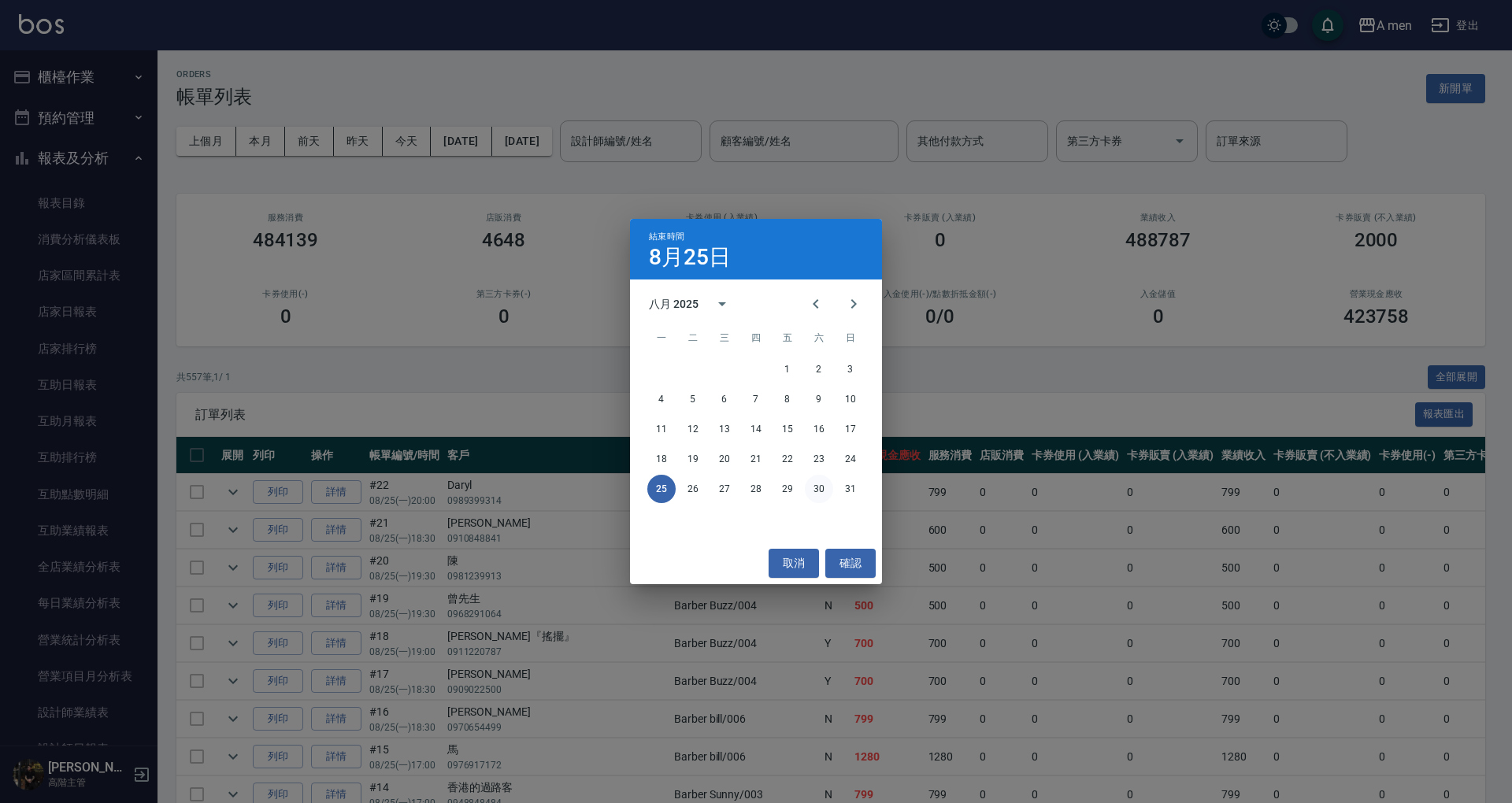
click at [753, 489] on button "30" at bounding box center [819, 488] width 28 height 28
click at [479, 139] on div "起始時間 [DATE] 八月 2025 一 二 三 四 五 六 日 1 2 3 4 5 6 7 8 9 10 11 12 13 14 15 16 17 18 …" at bounding box center [756, 401] width 1512 height 803
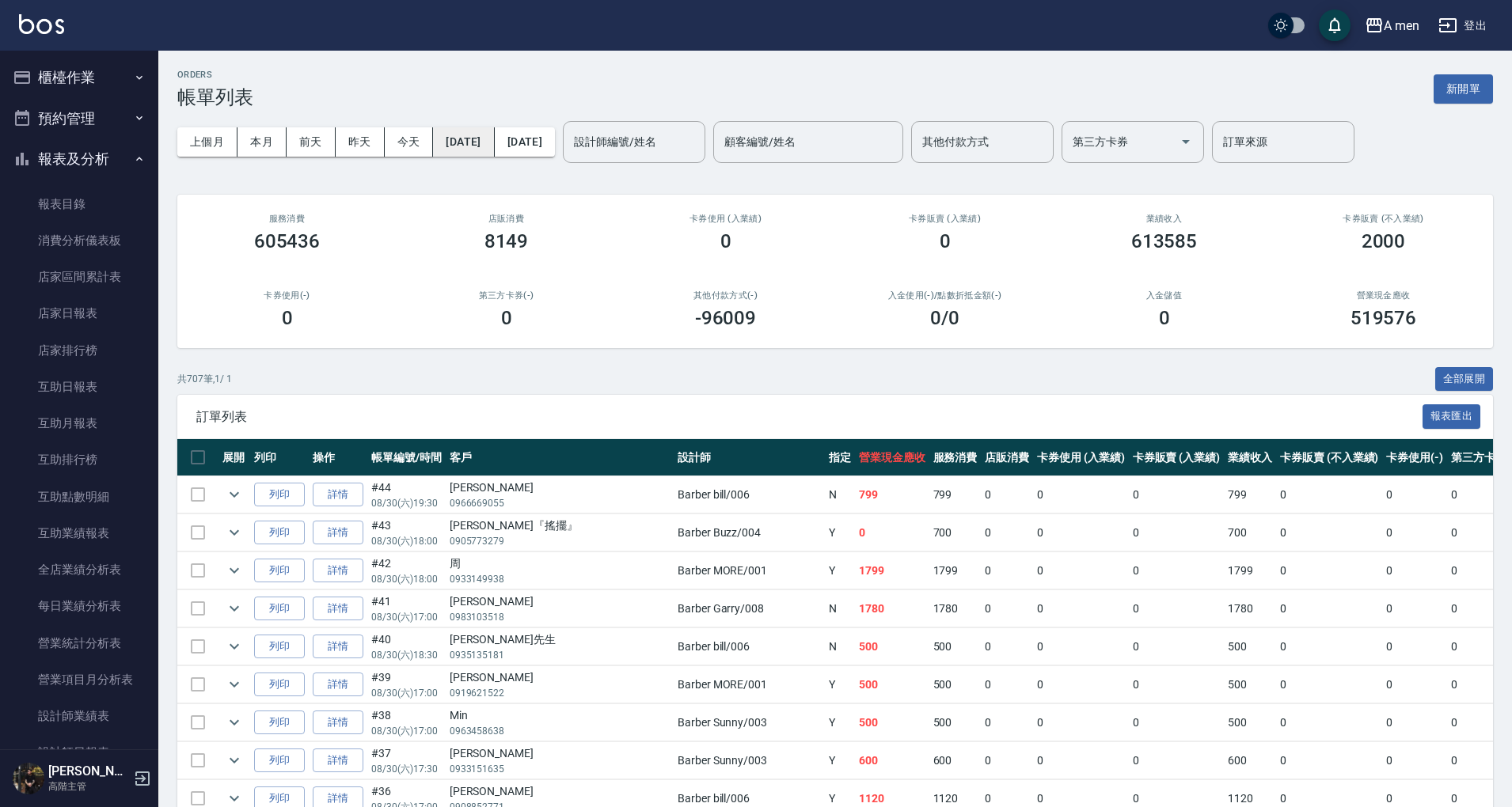
click at [493, 145] on button "[DATE]" at bounding box center [463, 143] width 61 height 29
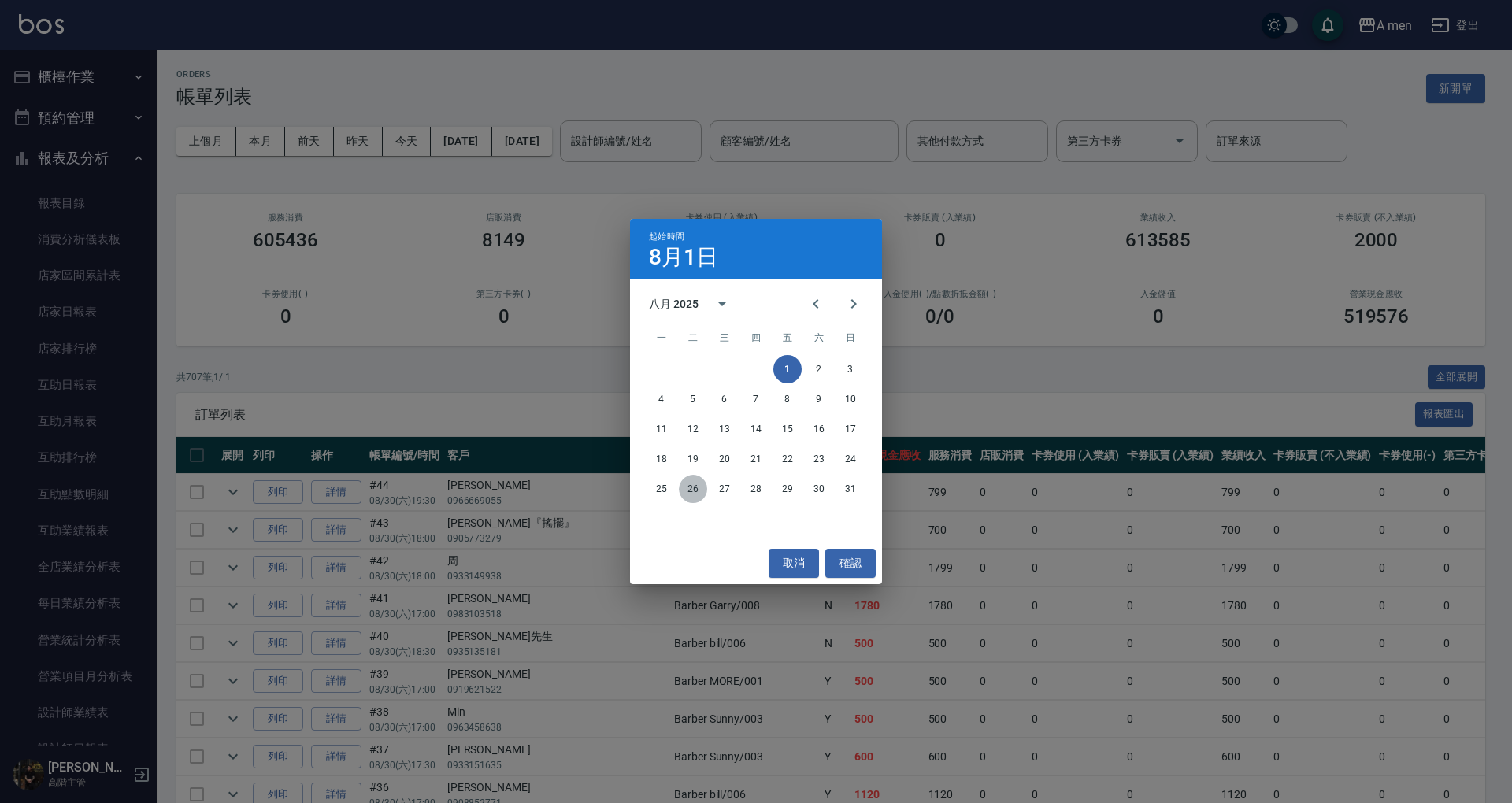
click at [690, 490] on button "26" at bounding box center [692, 488] width 28 height 28
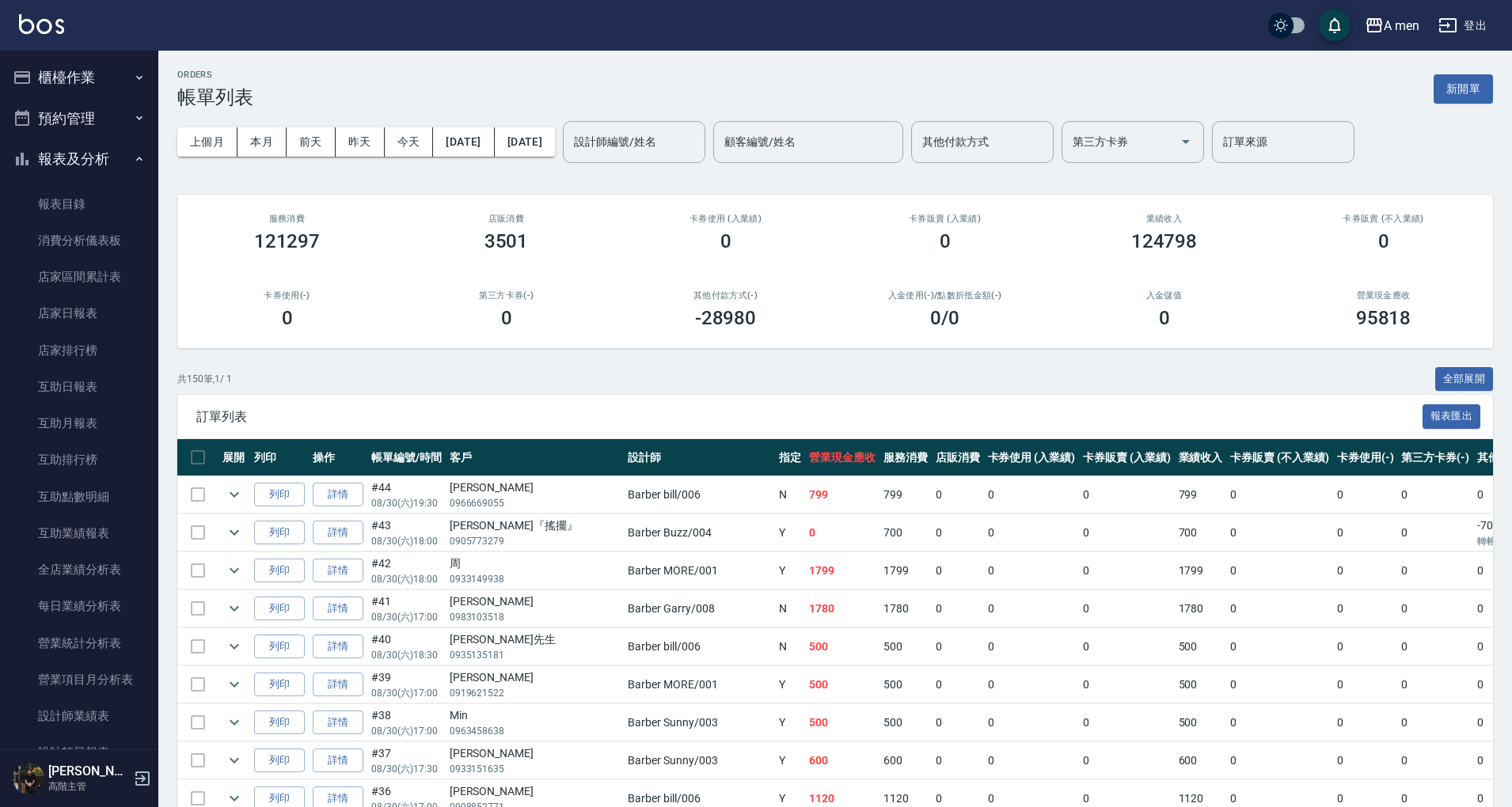
click at [90, 120] on button "預約管理" at bounding box center [79, 119] width 145 height 41
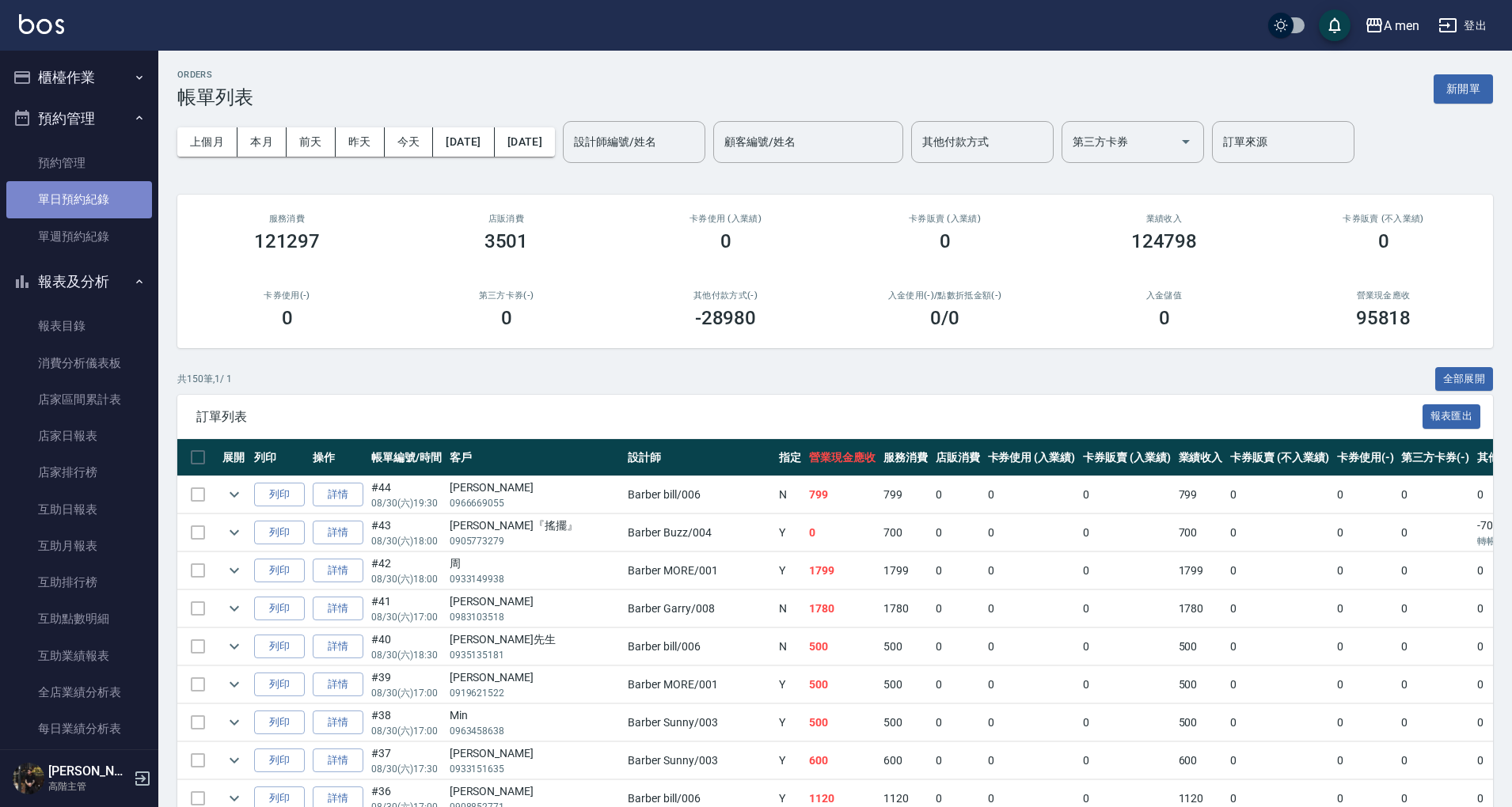
click at [89, 200] on link "單日預約紀錄" at bounding box center [79, 199] width 145 height 36
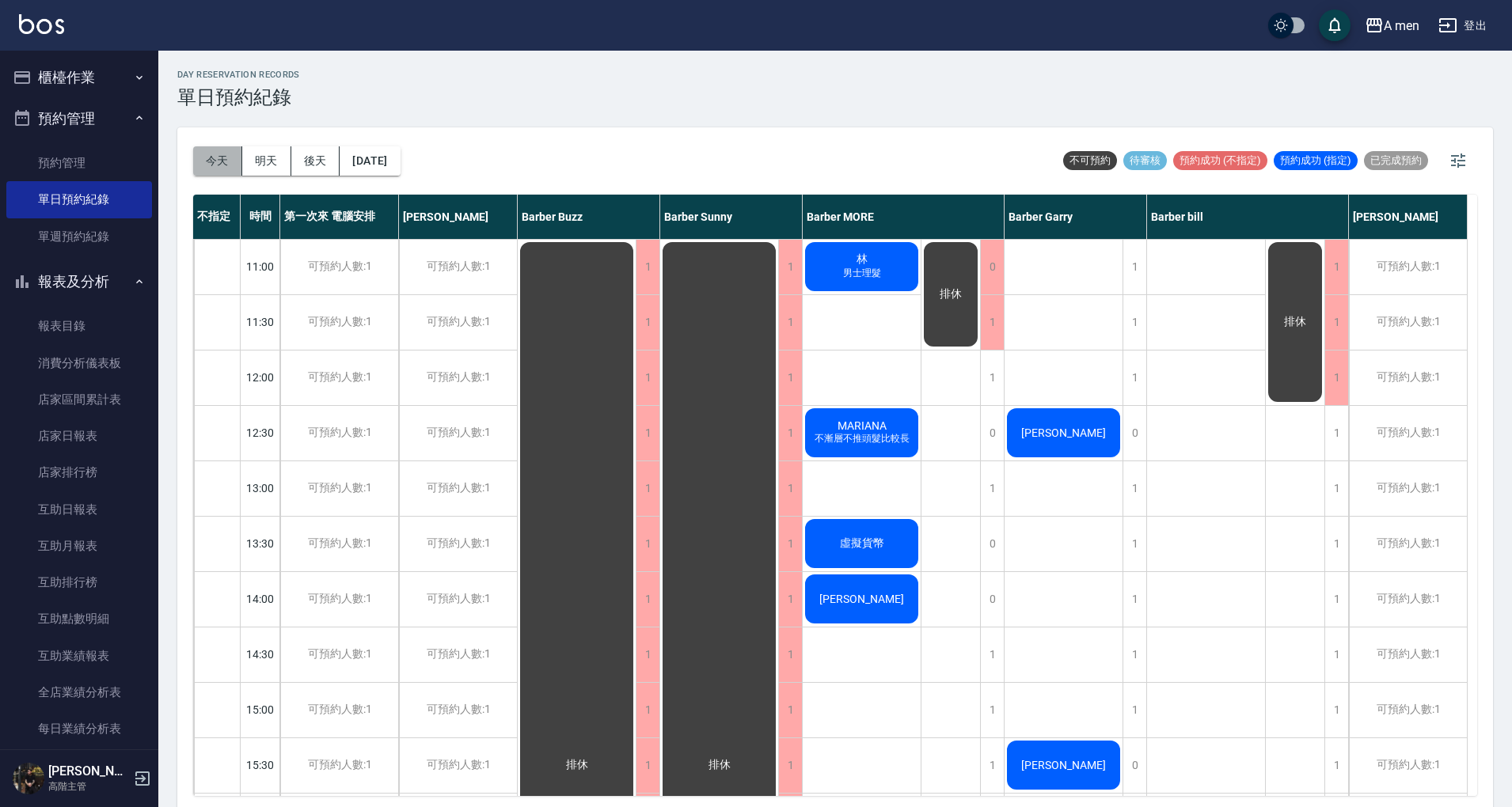
click at [225, 158] on button "今天" at bounding box center [217, 161] width 49 height 29
click at [757, 276] on span "男士理髮" at bounding box center [861, 273] width 44 height 14
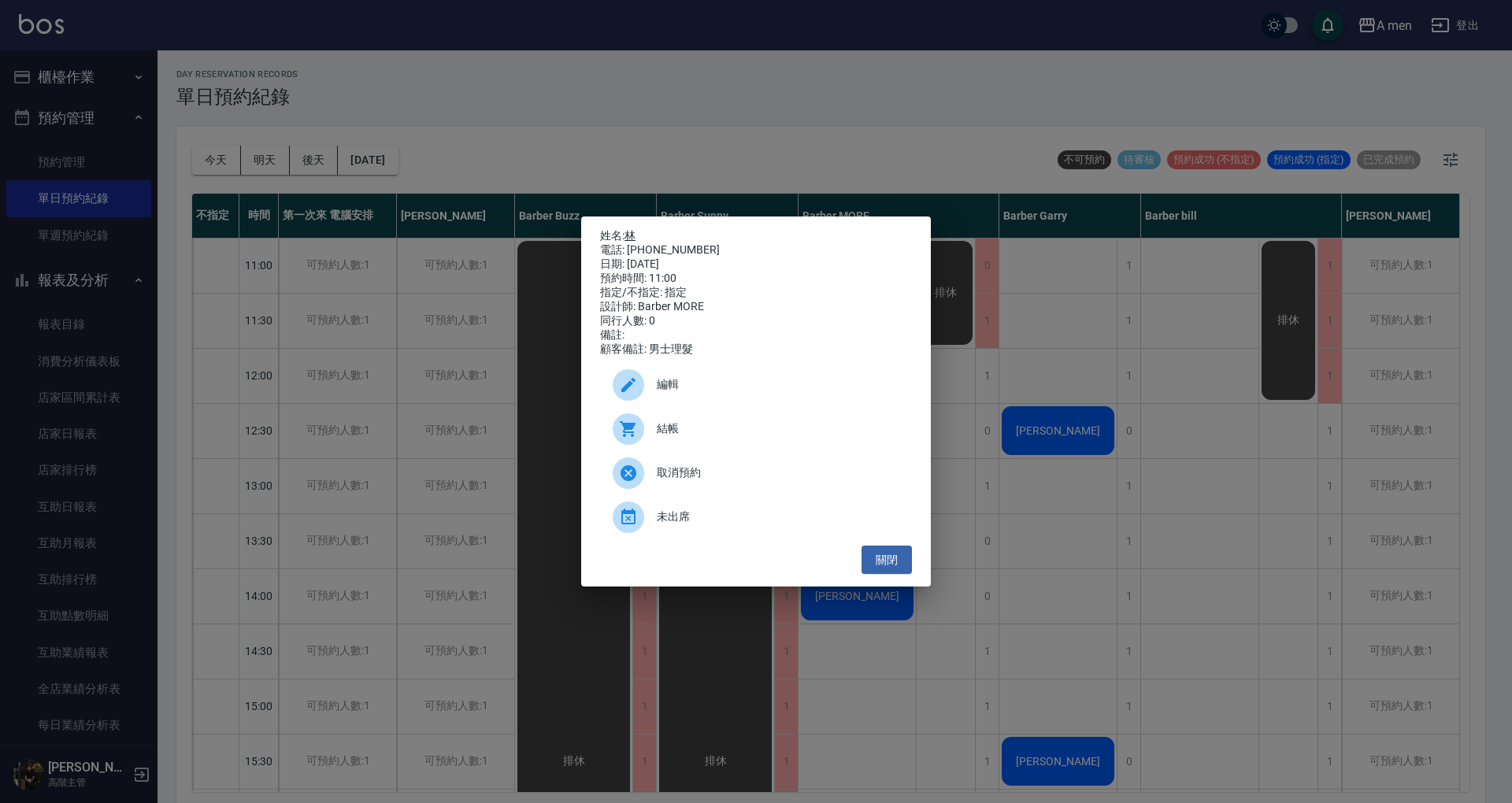
click at [633, 232] on link "林" at bounding box center [629, 235] width 11 height 13
click at [753, 571] on button "關閉" at bounding box center [887, 560] width 51 height 29
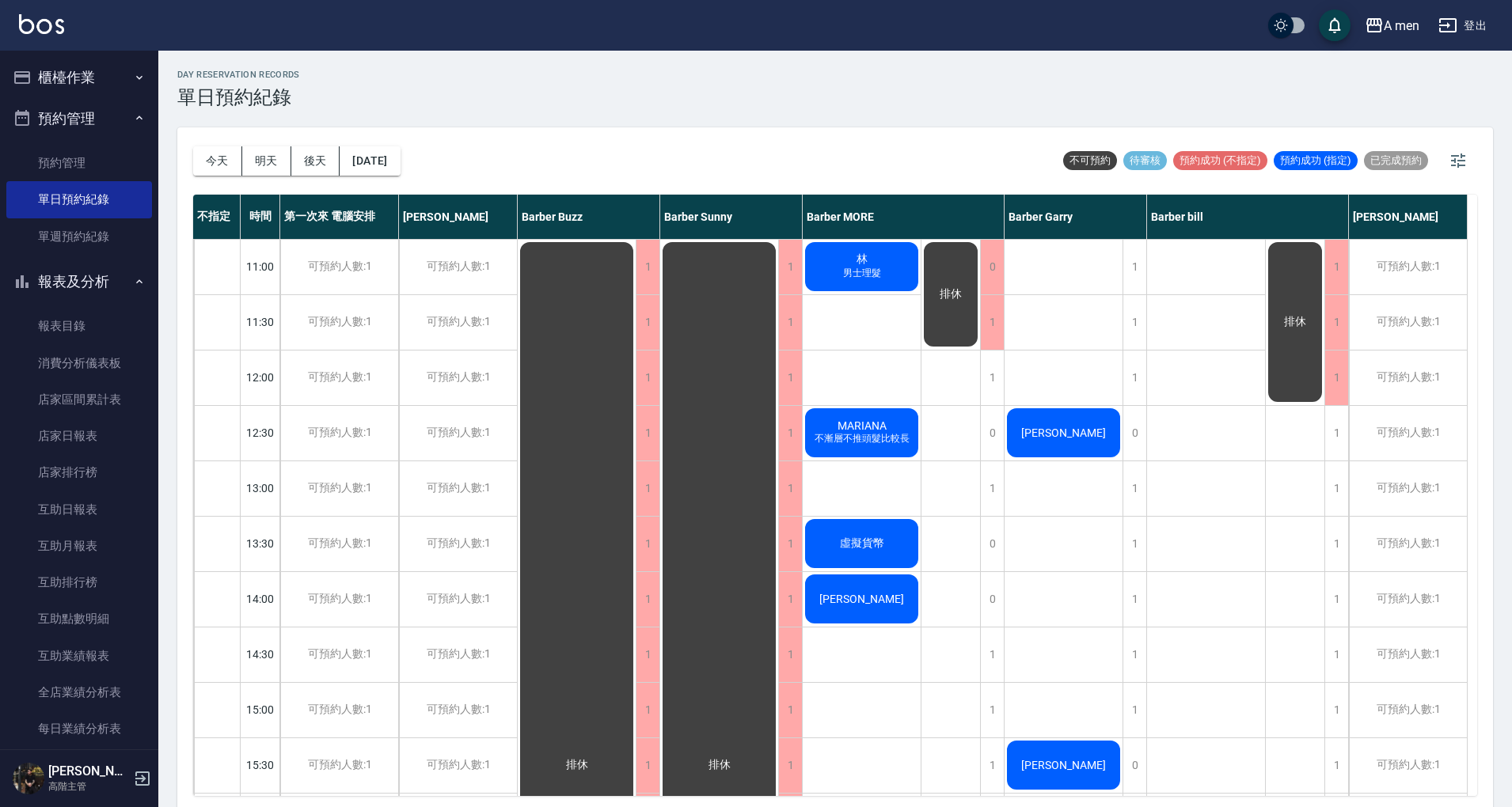
drag, startPoint x: 1040, startPoint y: 218, endPoint x: 1084, endPoint y: 218, distance: 44.0
click at [757, 218] on div "Barber Garry" at bounding box center [1076, 216] width 143 height 44
click at [757, 217] on div "Barber Garry" at bounding box center [1076, 216] width 143 height 44
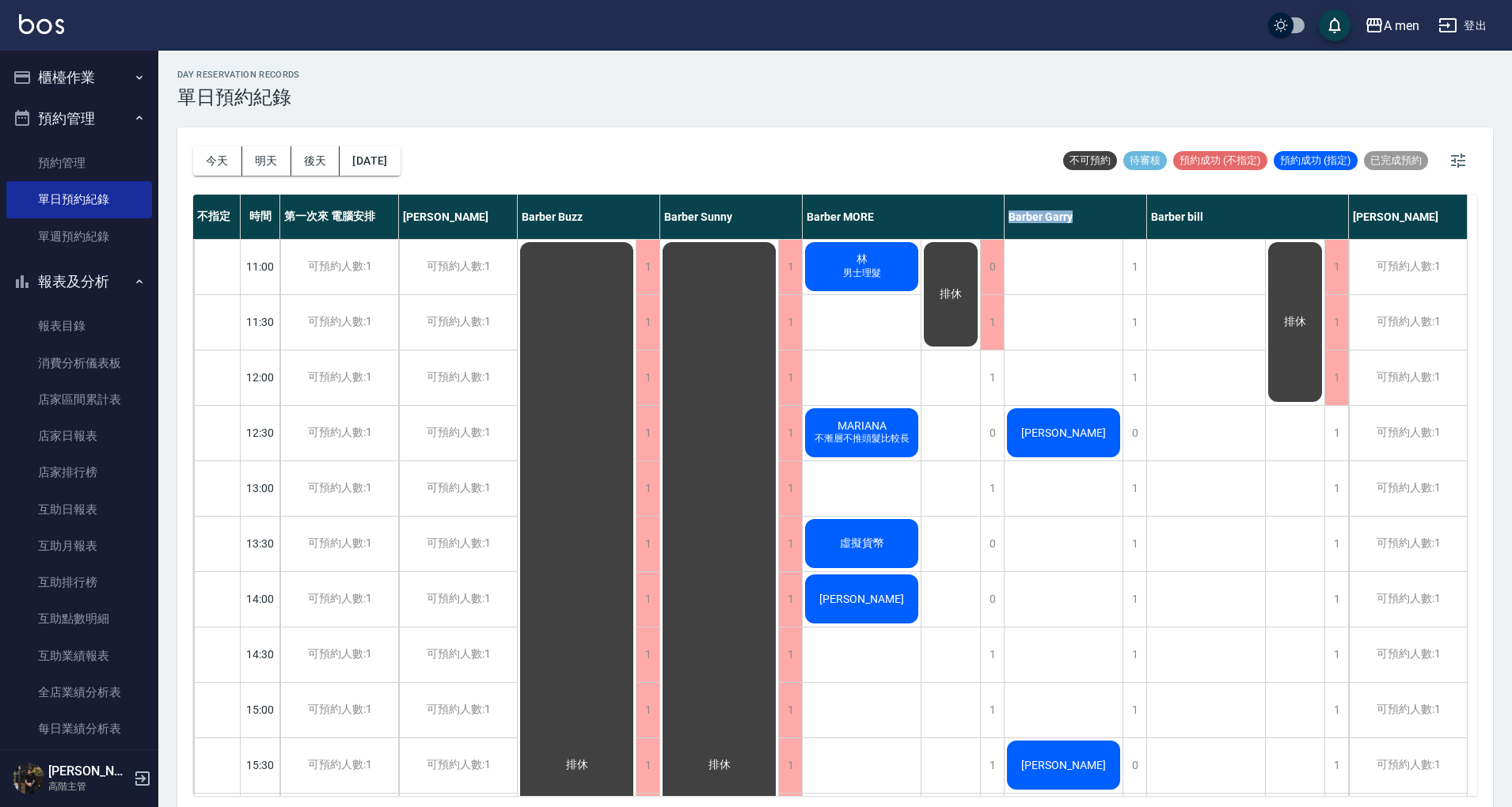
drag, startPoint x: 1010, startPoint y: 217, endPoint x: 1081, endPoint y: 225, distance: 71.4
click at [757, 225] on div "Barber Garry" at bounding box center [1076, 216] width 143 height 44
click at [757, 213] on div "Barber Garry" at bounding box center [1076, 216] width 143 height 44
drag, startPoint x: 1011, startPoint y: 214, endPoint x: 1081, endPoint y: 215, distance: 70.0
click at [757, 215] on div "Barber Garry" at bounding box center [1076, 216] width 143 height 44
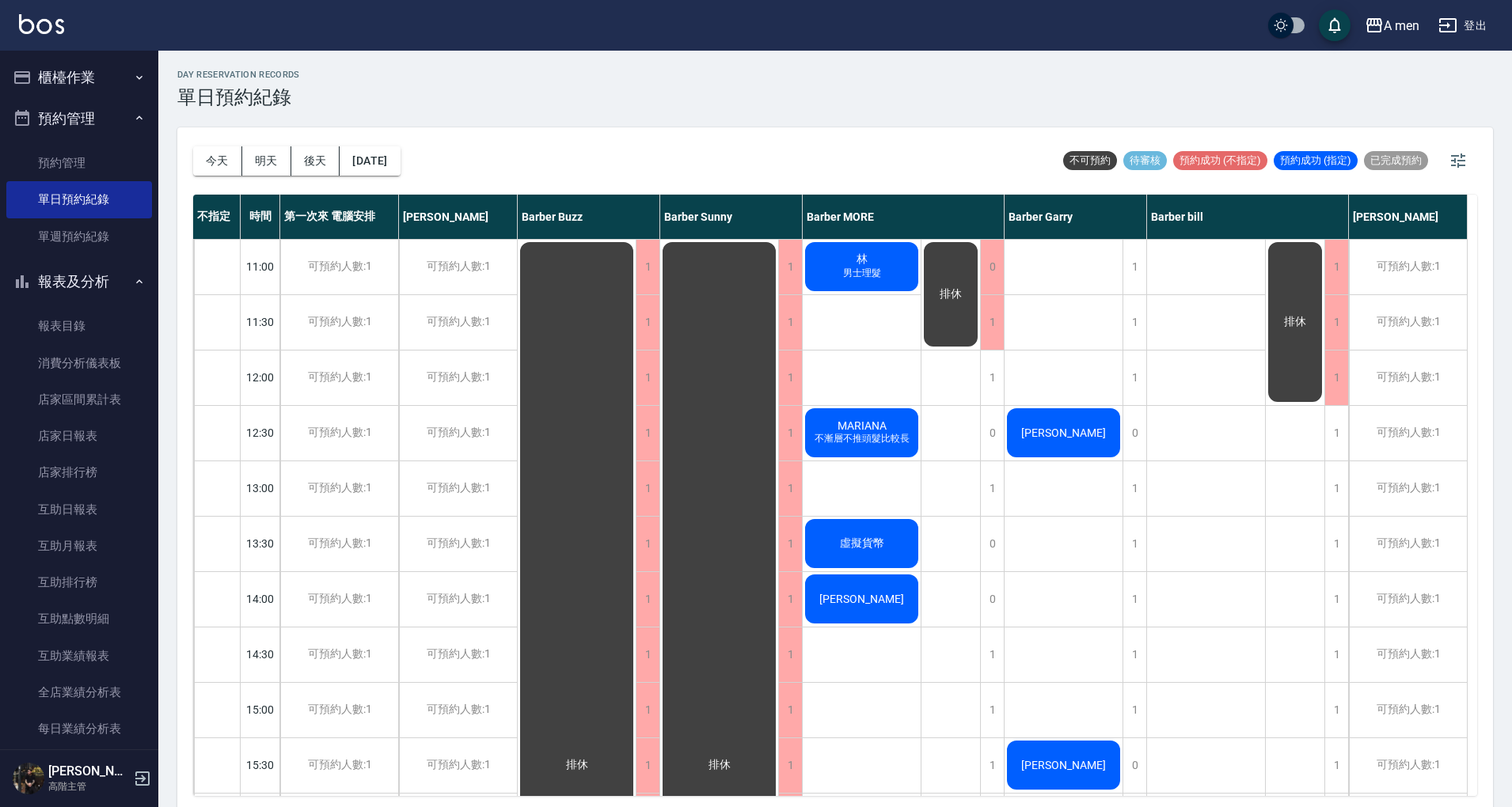
click at [569, 131] on div "[DATE] [DATE] [DATE] [DATE] 不可預約 待審核 預約成功 (不指定) 預約成功 (指定) 已完成預約" at bounding box center [835, 161] width 1284 height 67
click at [470, 91] on div "day Reservation records 單日預約紀錄" at bounding box center [835, 88] width 1315 height 38
